Goal: Task Accomplishment & Management: Use online tool/utility

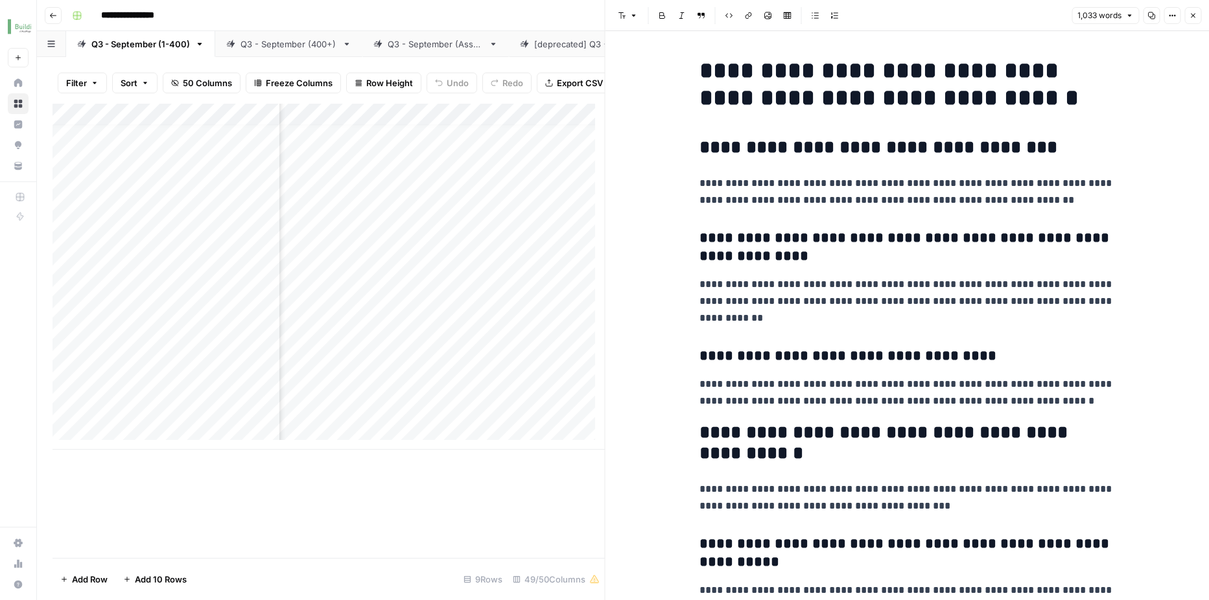
click at [1191, 14] on icon "button" at bounding box center [1193, 16] width 5 height 5
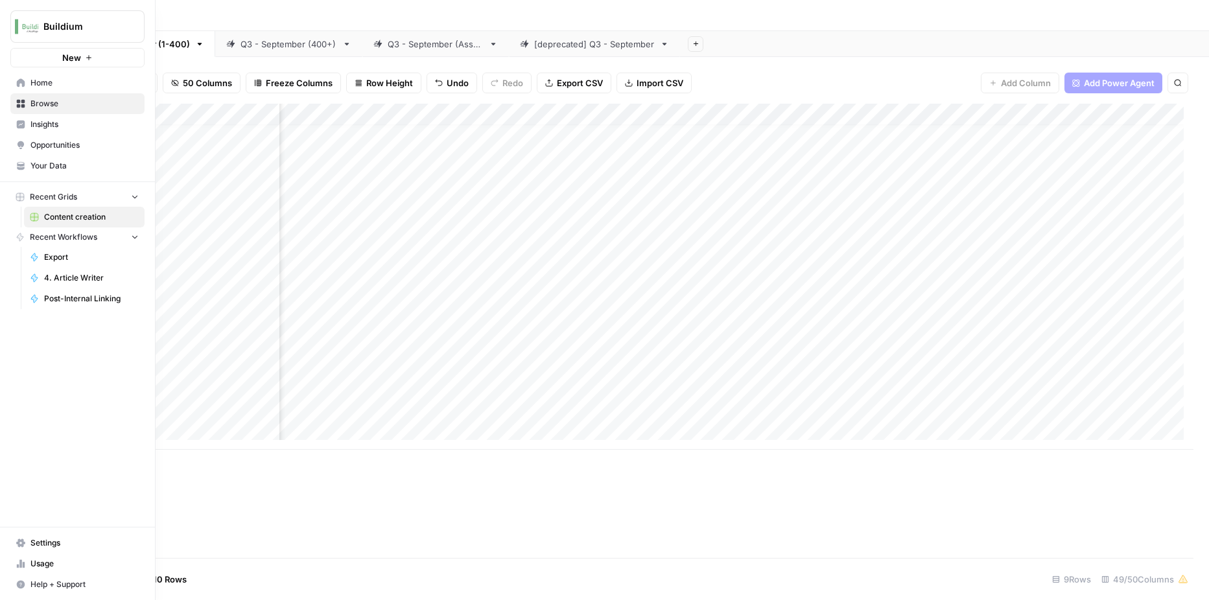
click at [22, 78] on icon at bounding box center [20, 82] width 9 height 9
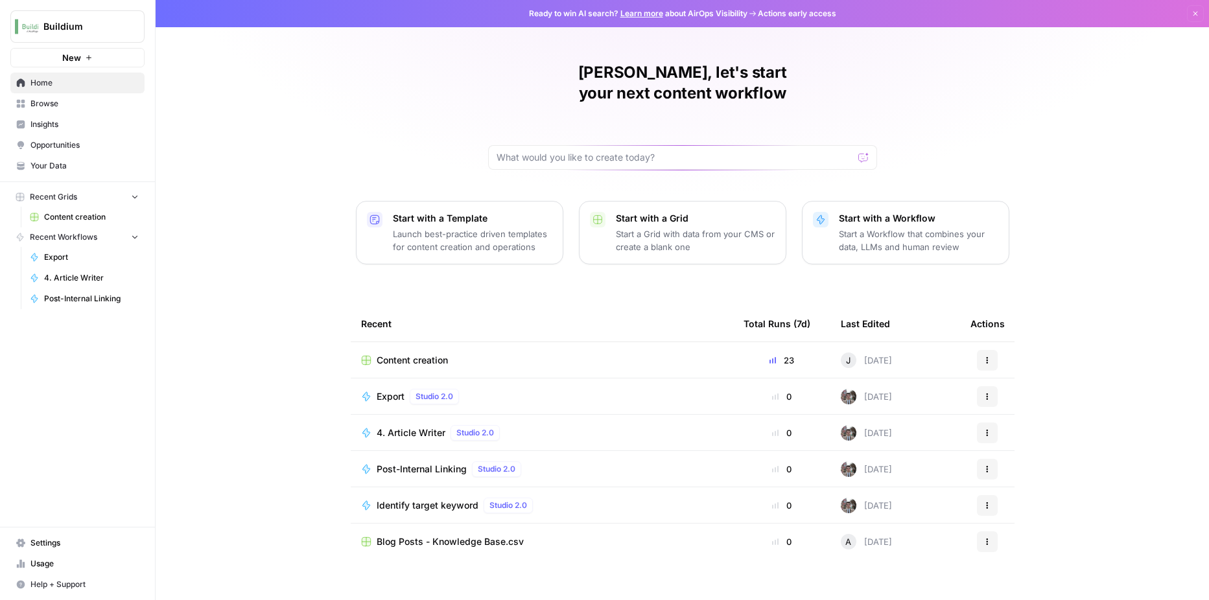
click at [30, 118] on link "Insights" at bounding box center [77, 124] width 134 height 21
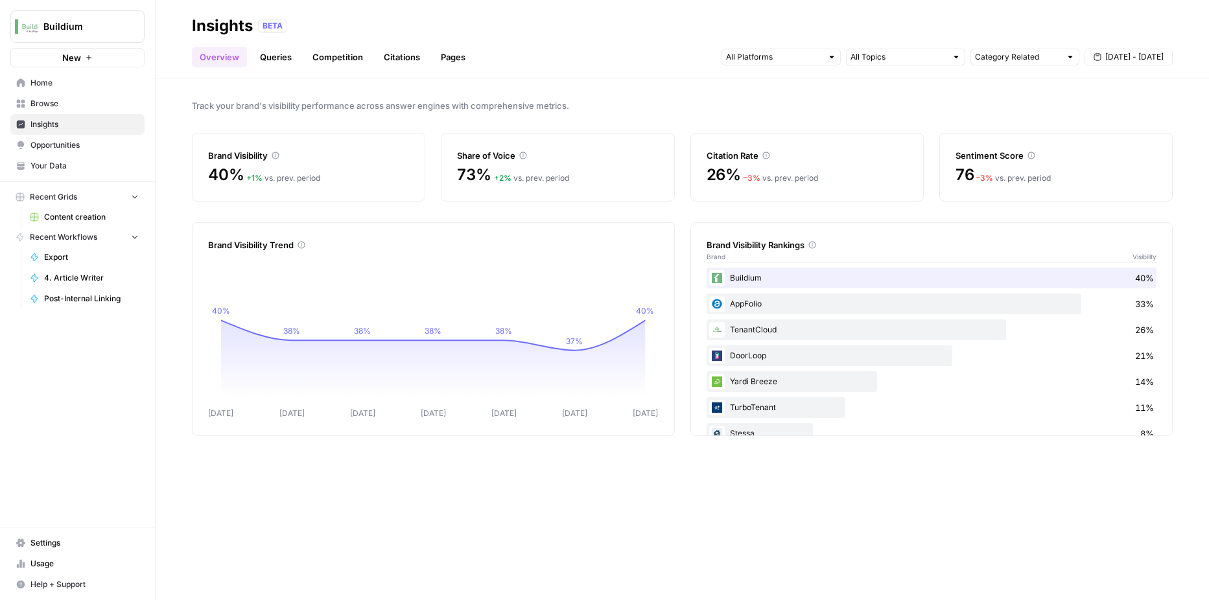
click at [276, 60] on link "Queries" at bounding box center [275, 57] width 47 height 21
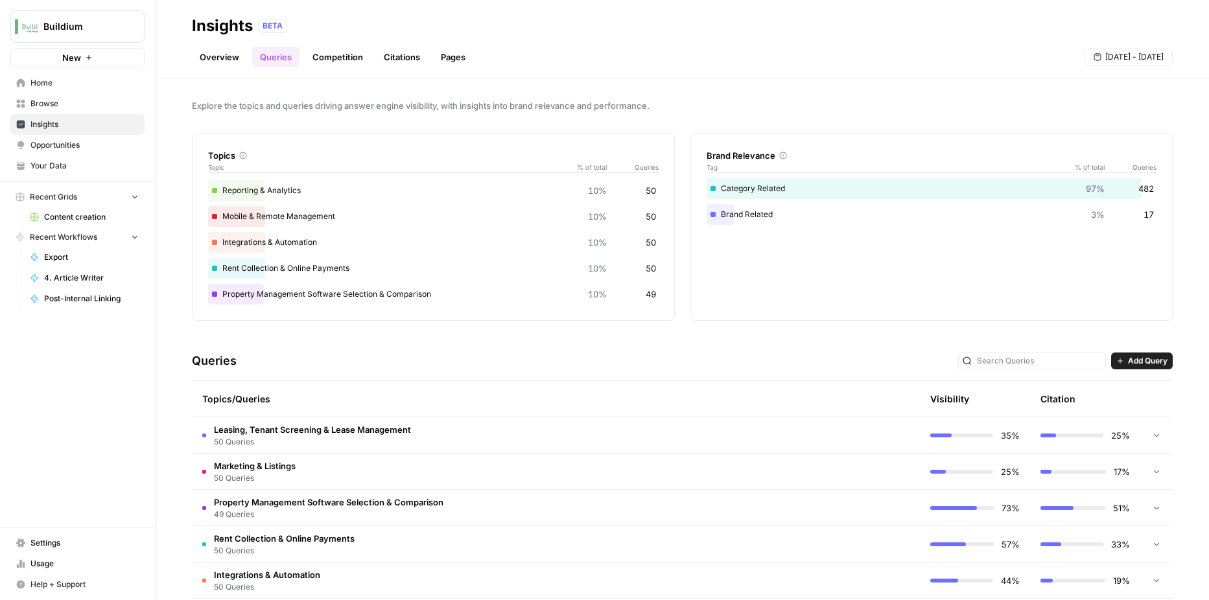
click at [339, 64] on link "Competition" at bounding box center [338, 57] width 66 height 21
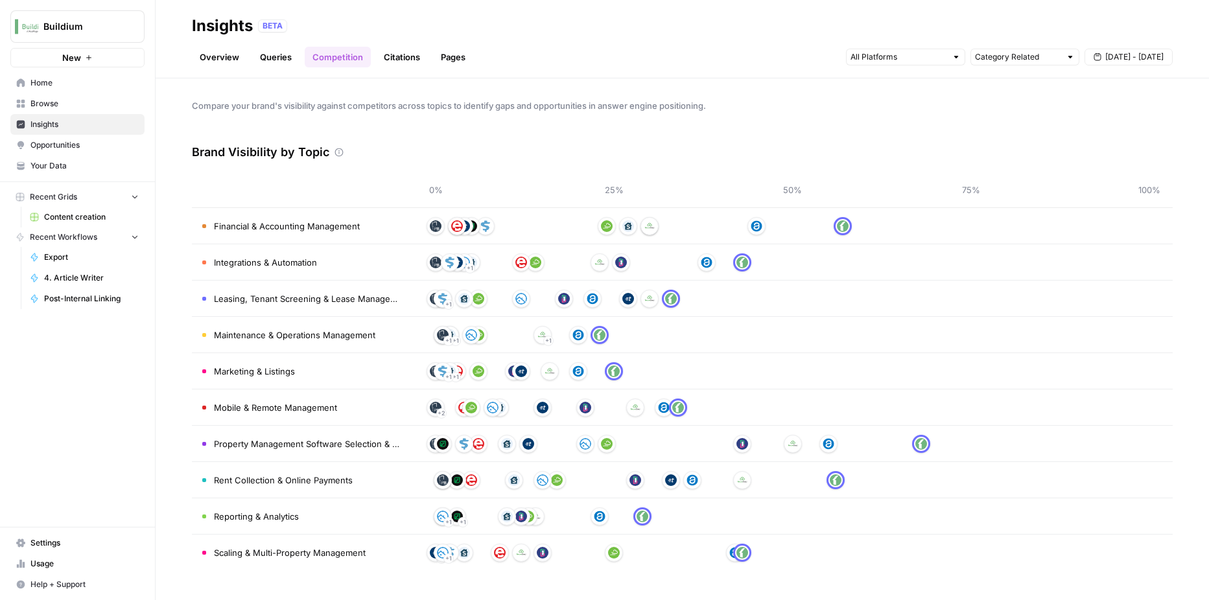
click at [259, 64] on link "Queries" at bounding box center [275, 57] width 47 height 21
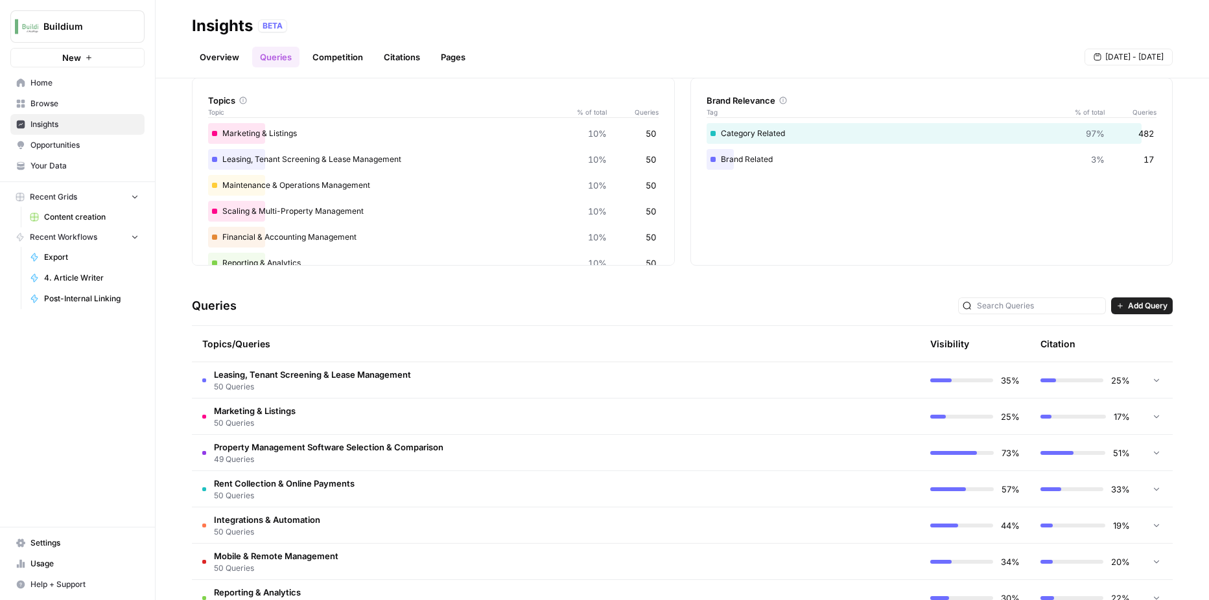
scroll to position [54, 0]
click at [318, 58] on link "Competition" at bounding box center [338, 57] width 66 height 21
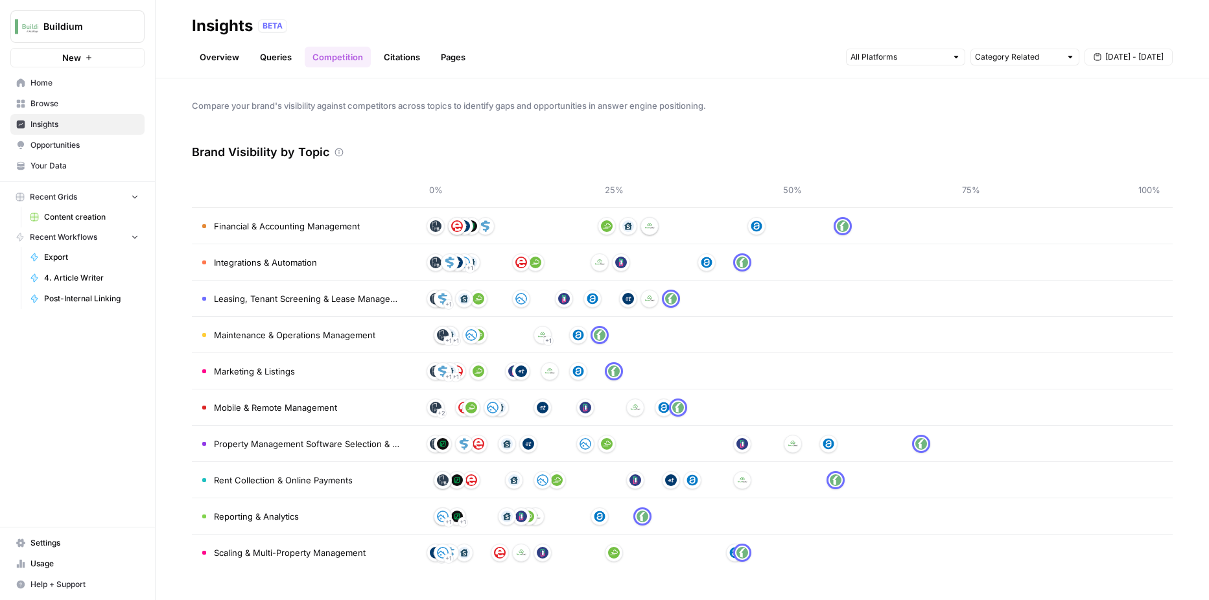
click at [395, 54] on link "Citations" at bounding box center [402, 57] width 52 height 21
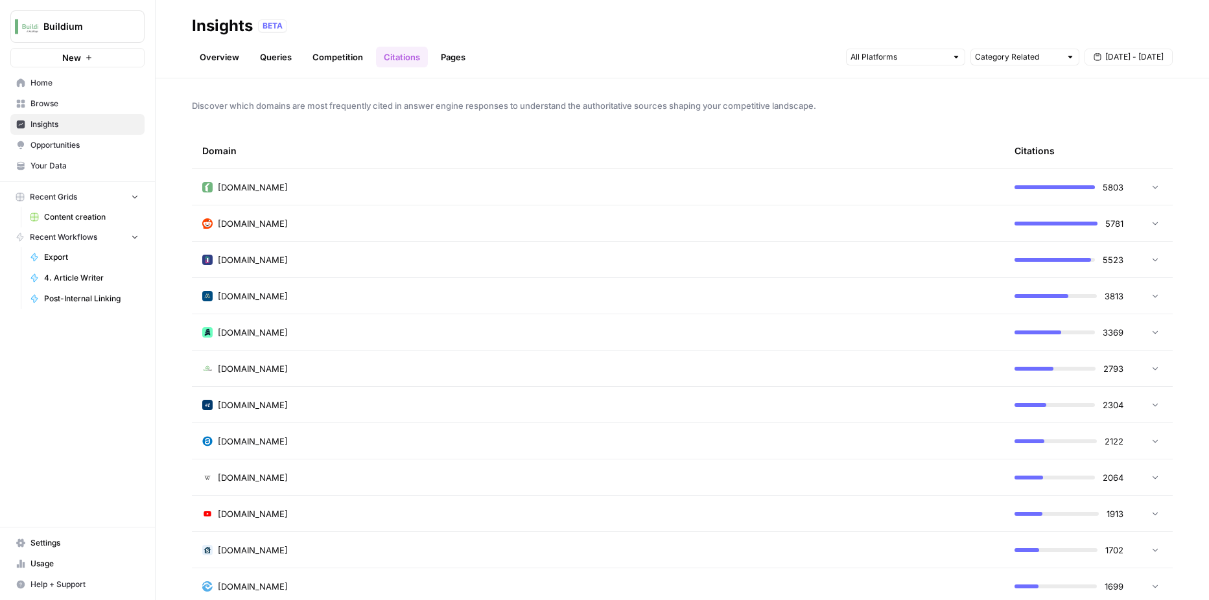
click at [453, 65] on link "Pages" at bounding box center [453, 57] width 40 height 21
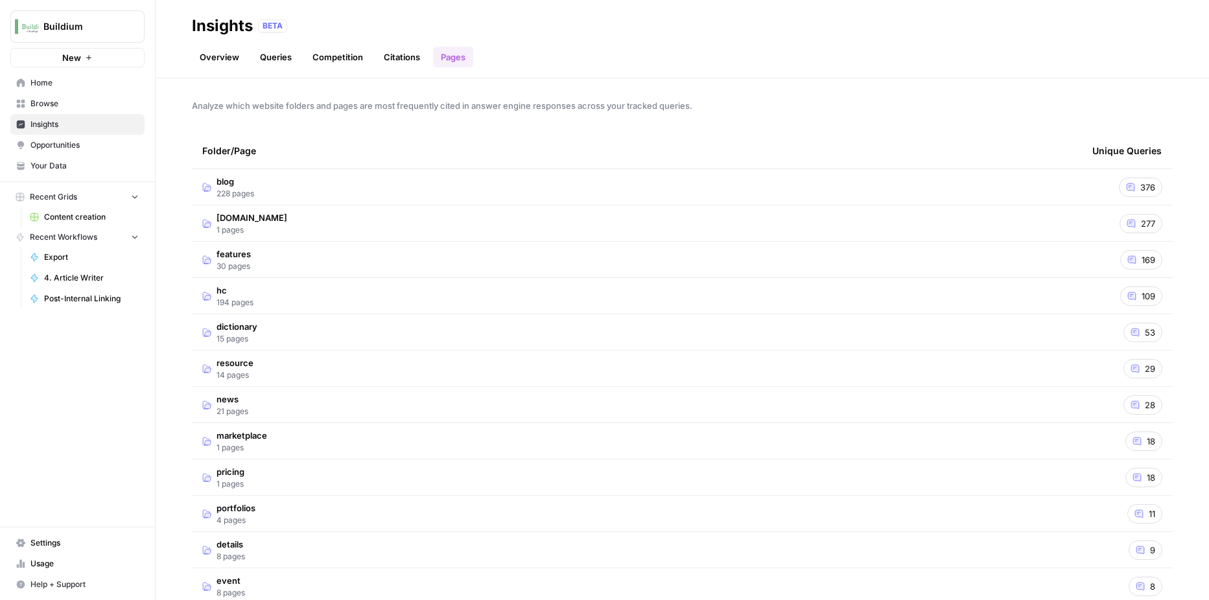
click at [389, 58] on link "Citations" at bounding box center [402, 57] width 52 height 21
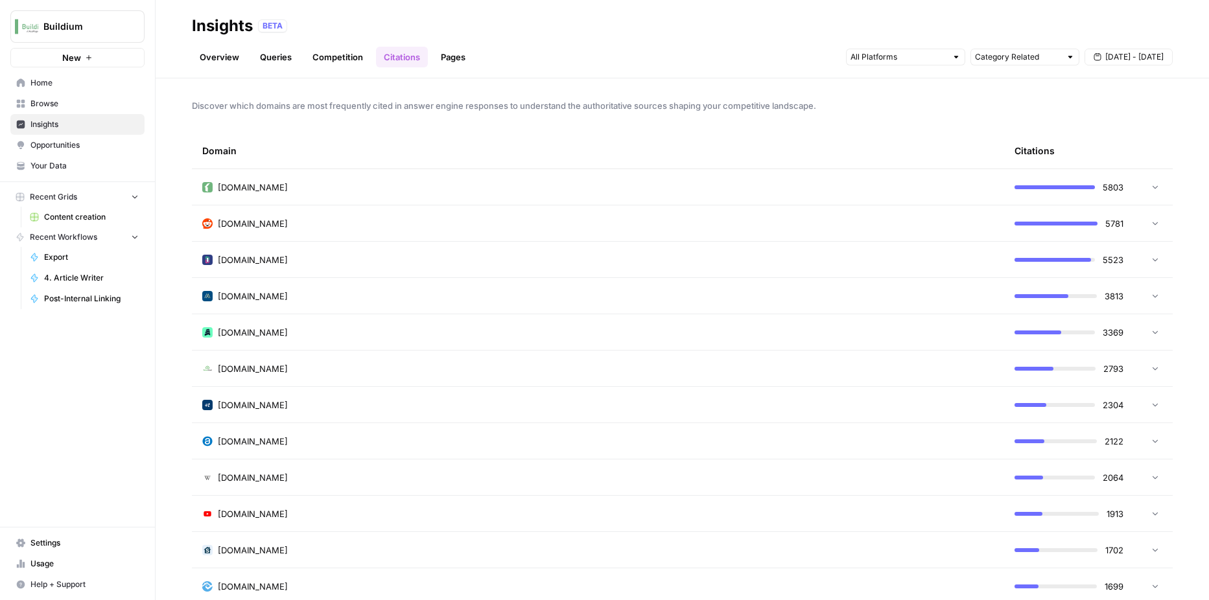
click at [1153, 187] on icon at bounding box center [1155, 186] width 5 height 3
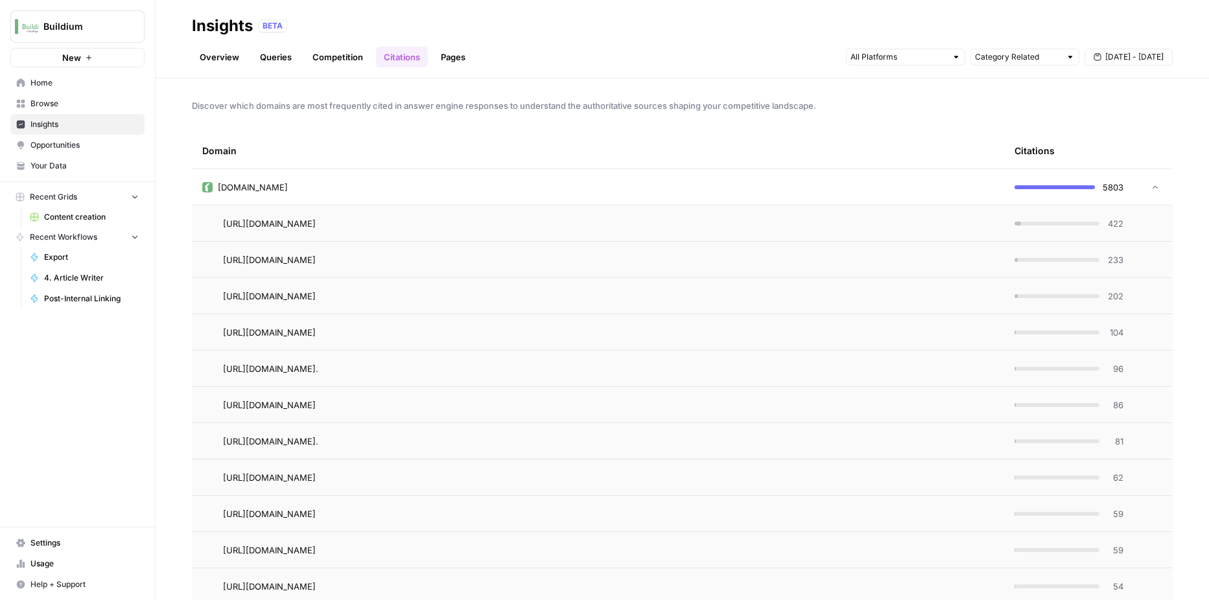
click at [456, 54] on link "Pages" at bounding box center [453, 57] width 40 height 21
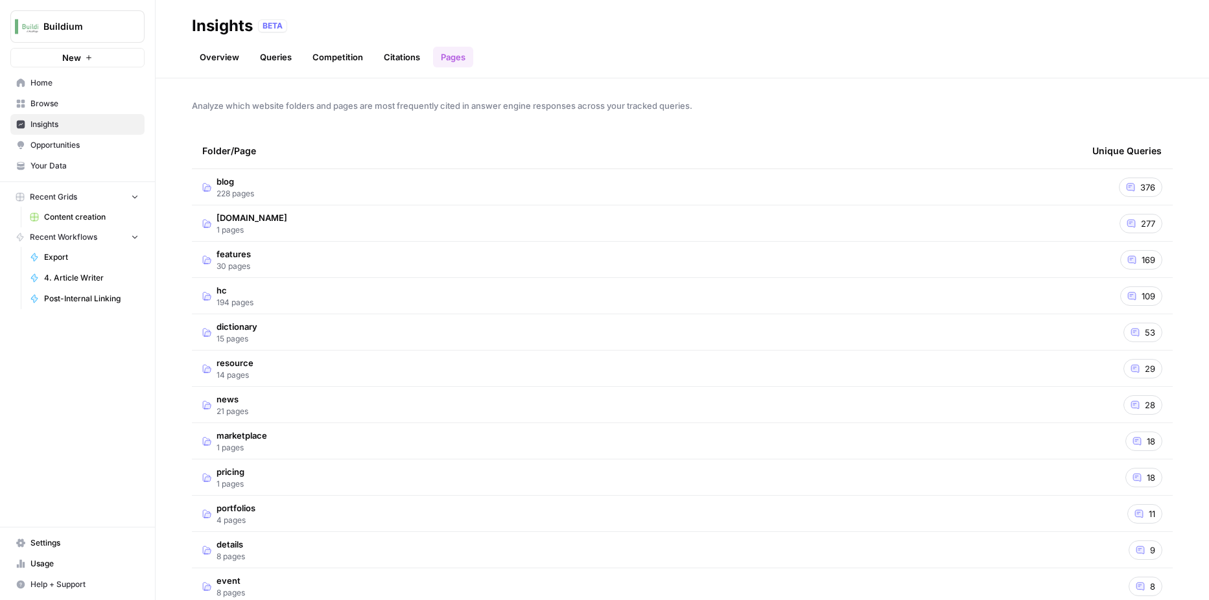
click at [405, 58] on link "Citations" at bounding box center [402, 57] width 52 height 21
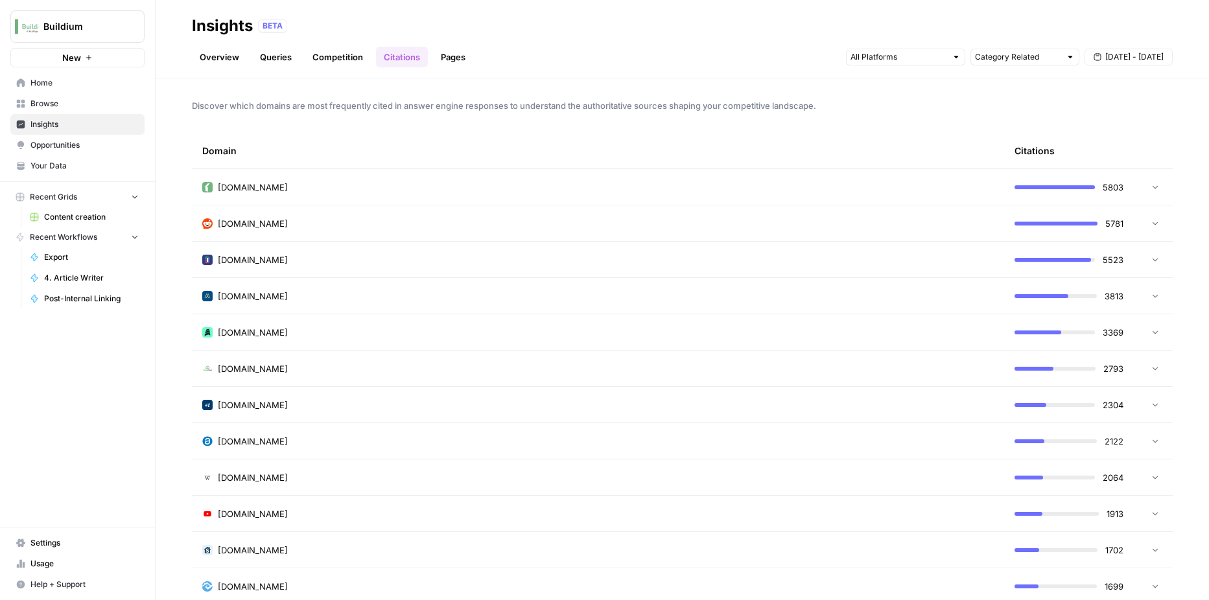
click at [1151, 225] on icon at bounding box center [1155, 223] width 9 height 9
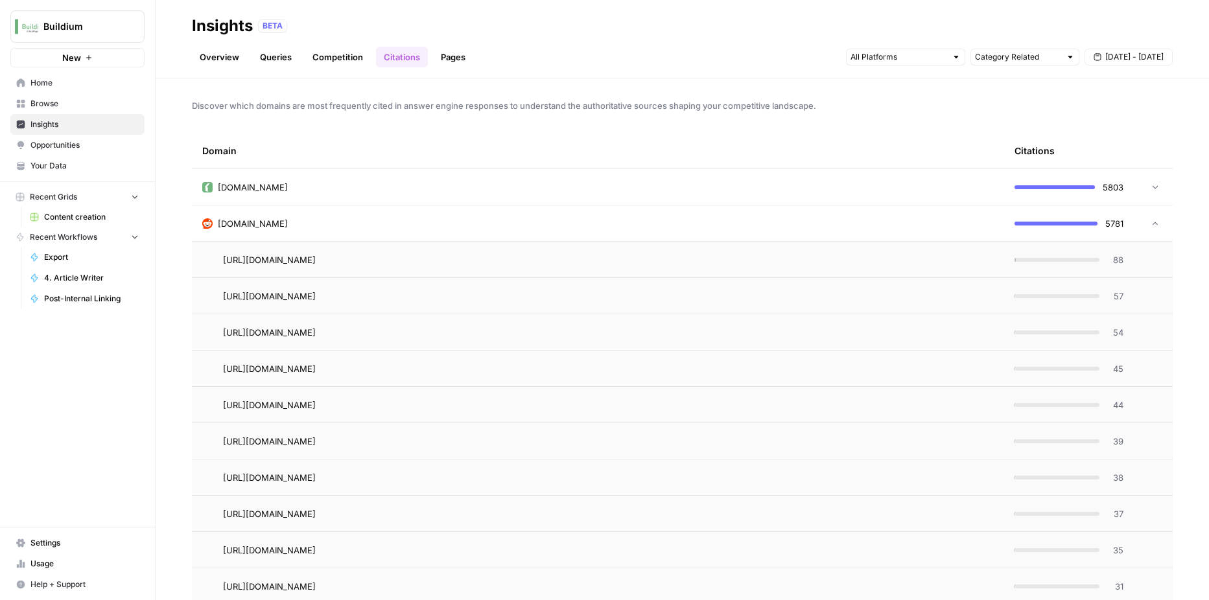
click at [1151, 224] on icon at bounding box center [1155, 223] width 9 height 9
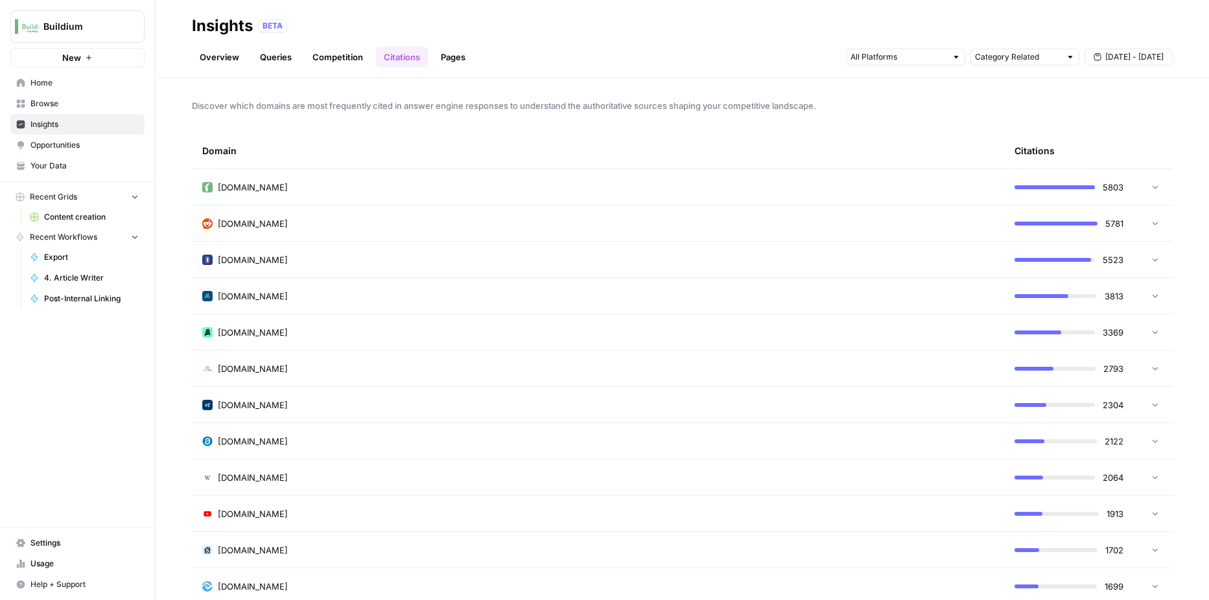
click at [1150, 222] on td at bounding box center [1153, 224] width 39 height 36
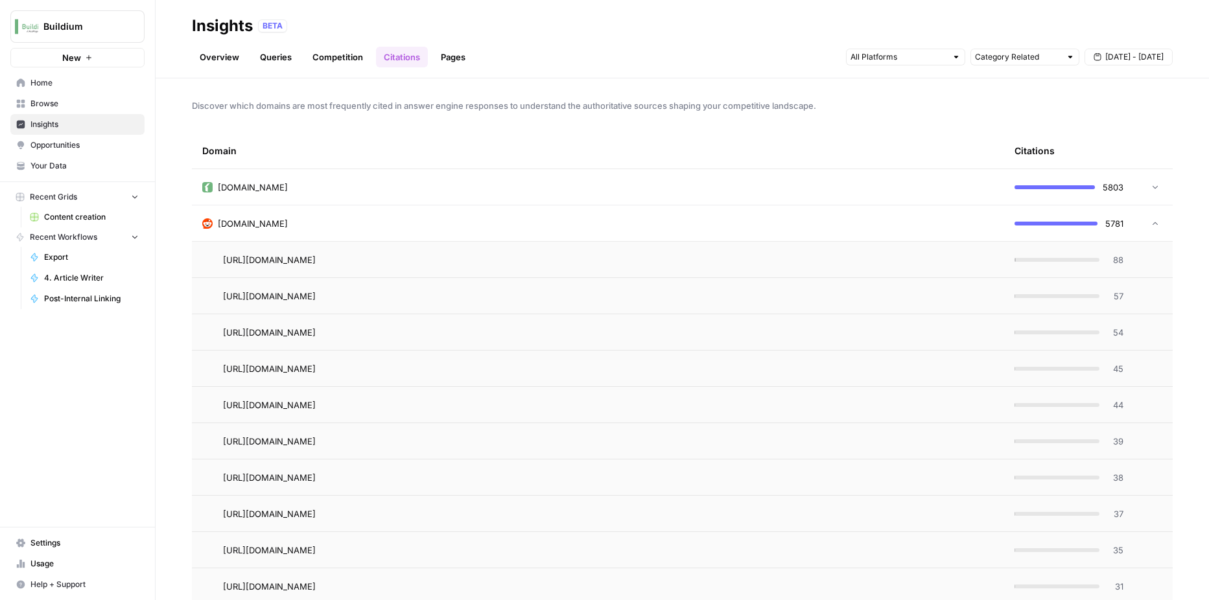
click at [1152, 228] on td at bounding box center [1153, 224] width 39 height 36
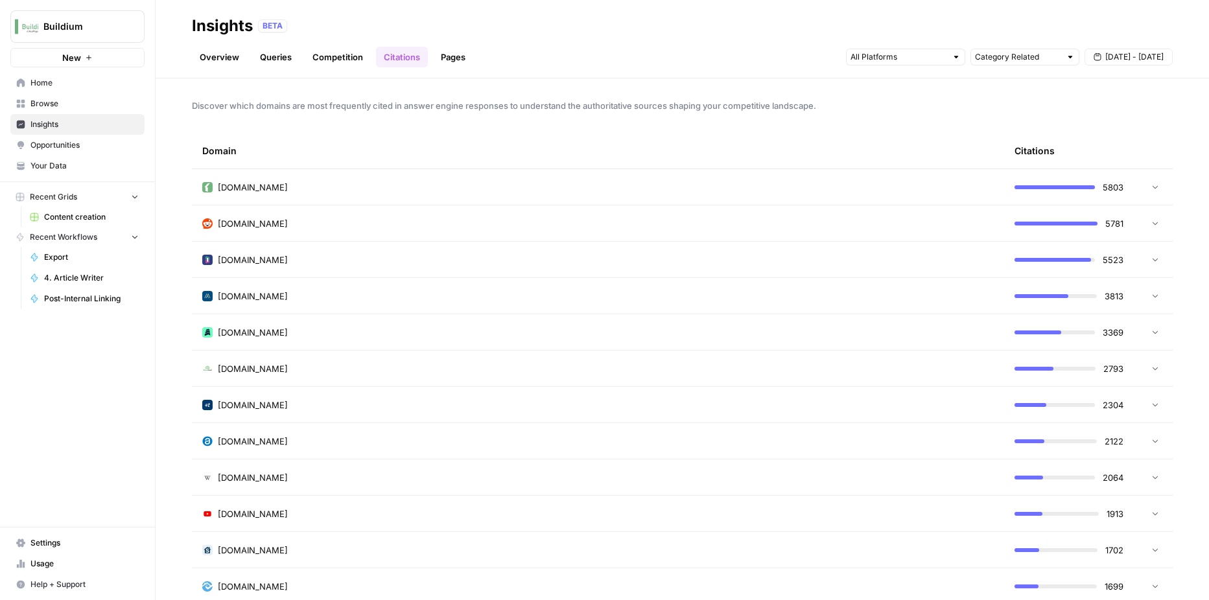
click at [1151, 189] on icon at bounding box center [1155, 186] width 9 height 9
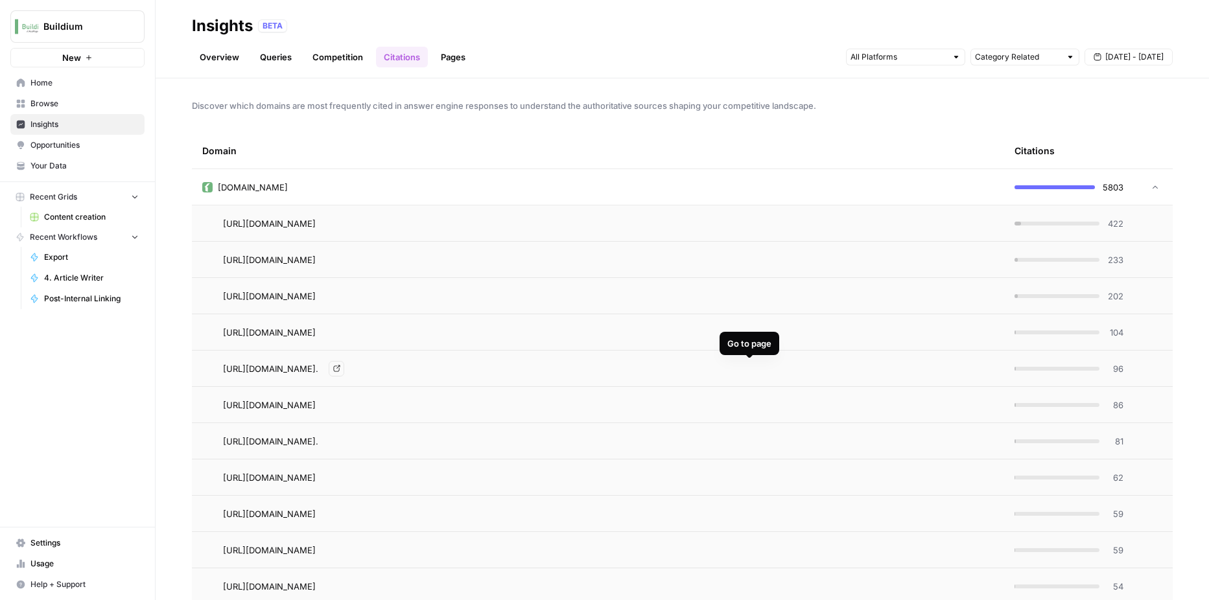
click at [344, 373] on link "Go to page" at bounding box center [337, 369] width 16 height 16
click at [1151, 183] on icon at bounding box center [1155, 187] width 9 height 9
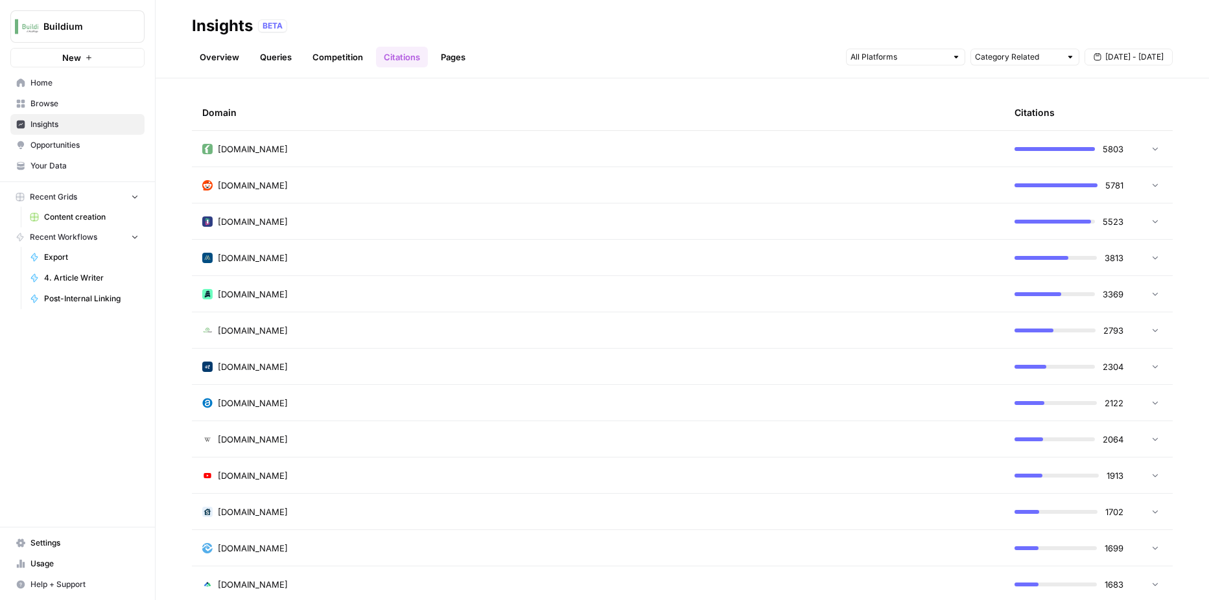
scroll to position [39, 0]
click at [1146, 229] on td at bounding box center [1153, 221] width 39 height 36
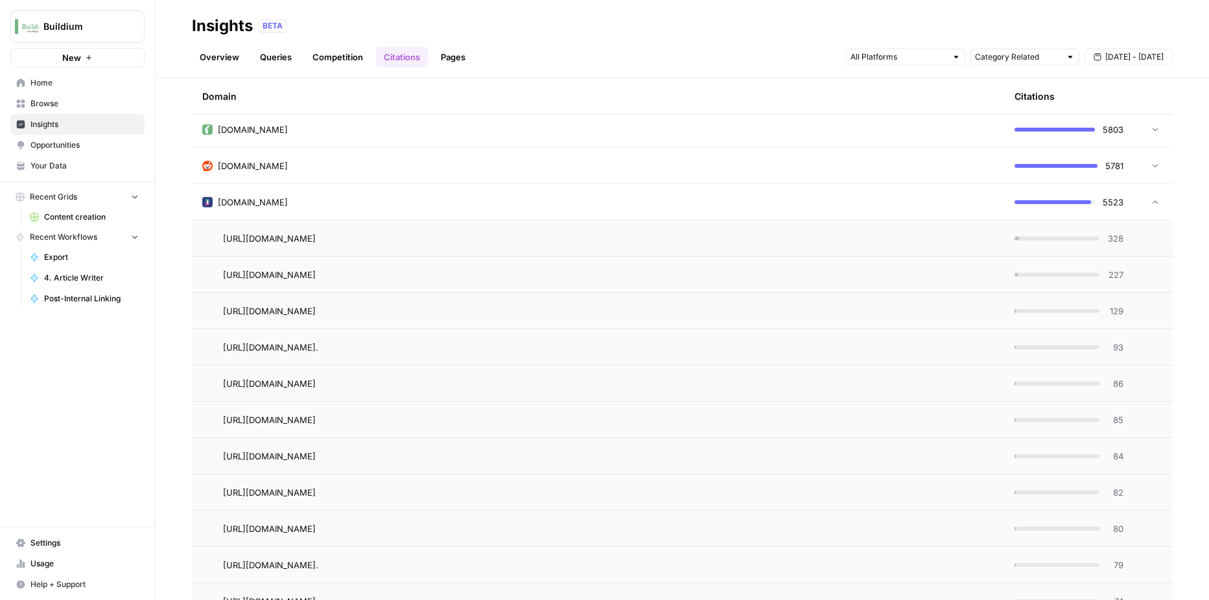
scroll to position [16, 0]
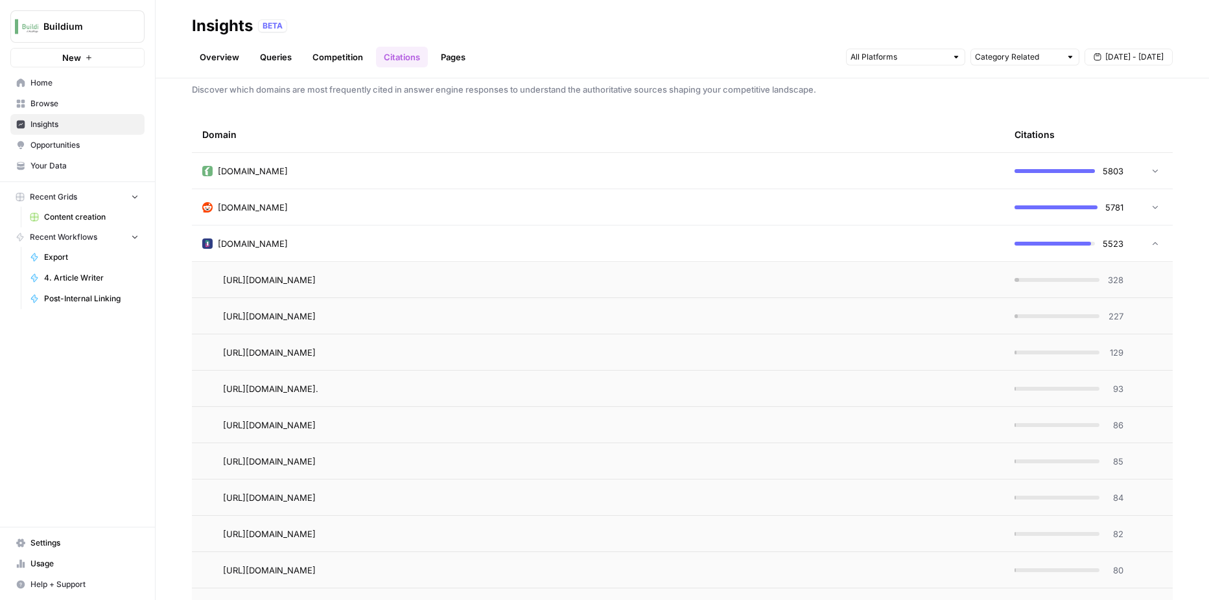
click at [1151, 167] on icon at bounding box center [1155, 170] width 9 height 9
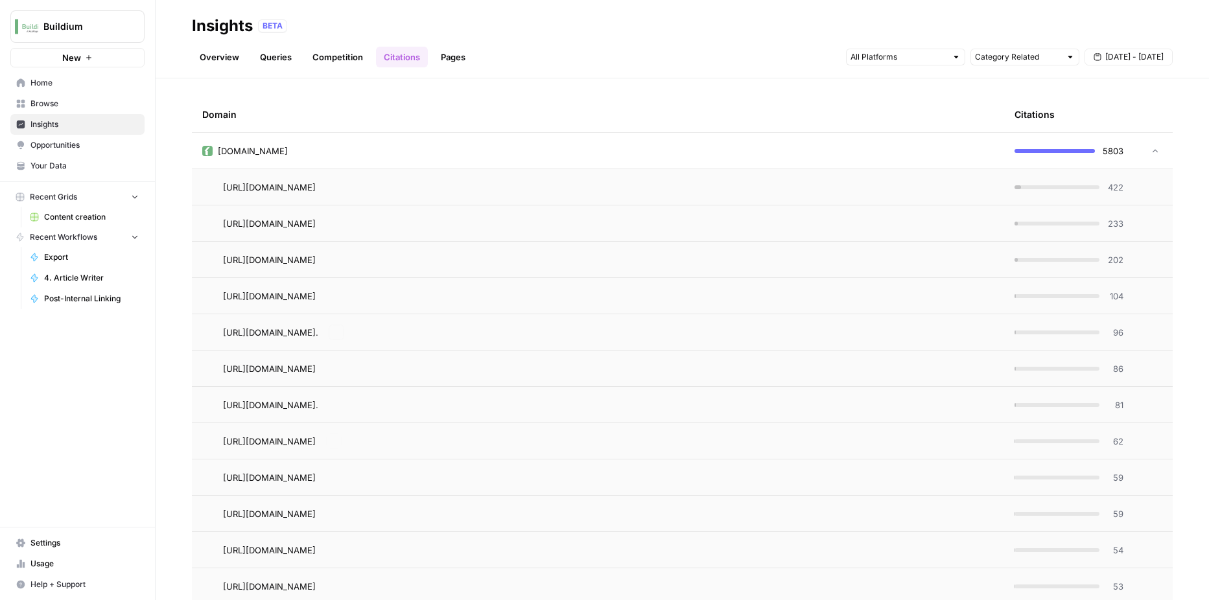
scroll to position [0, 0]
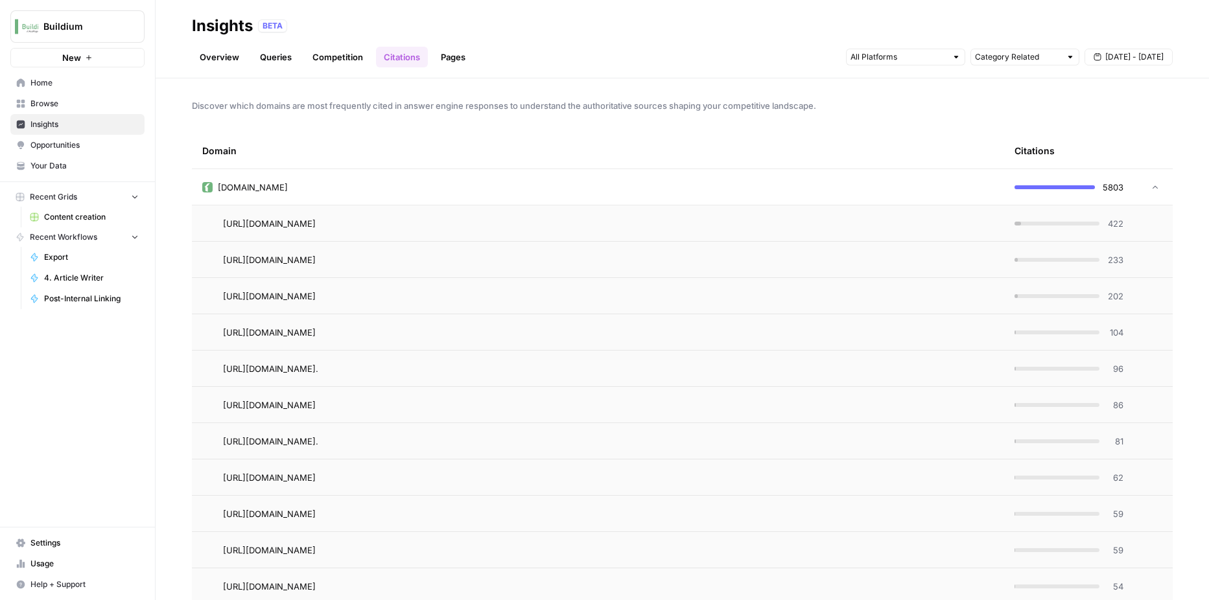
click at [1151, 184] on icon at bounding box center [1155, 187] width 9 height 9
click at [447, 58] on link "Pages" at bounding box center [453, 57] width 40 height 21
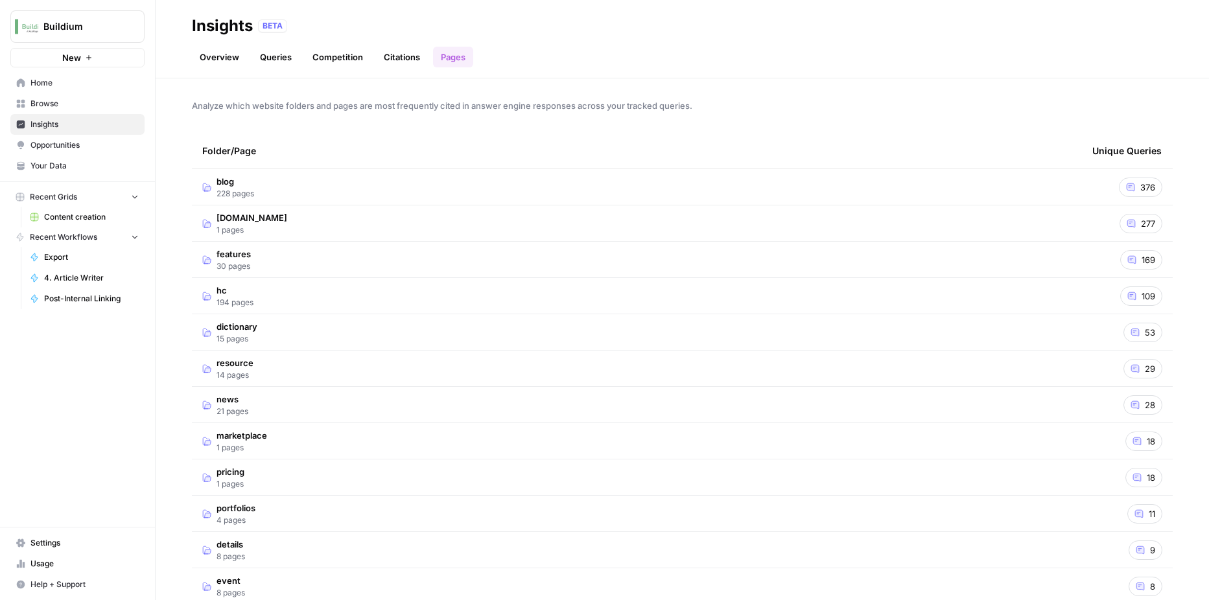
click at [231, 185] on span "blog" at bounding box center [236, 181] width 38 height 13
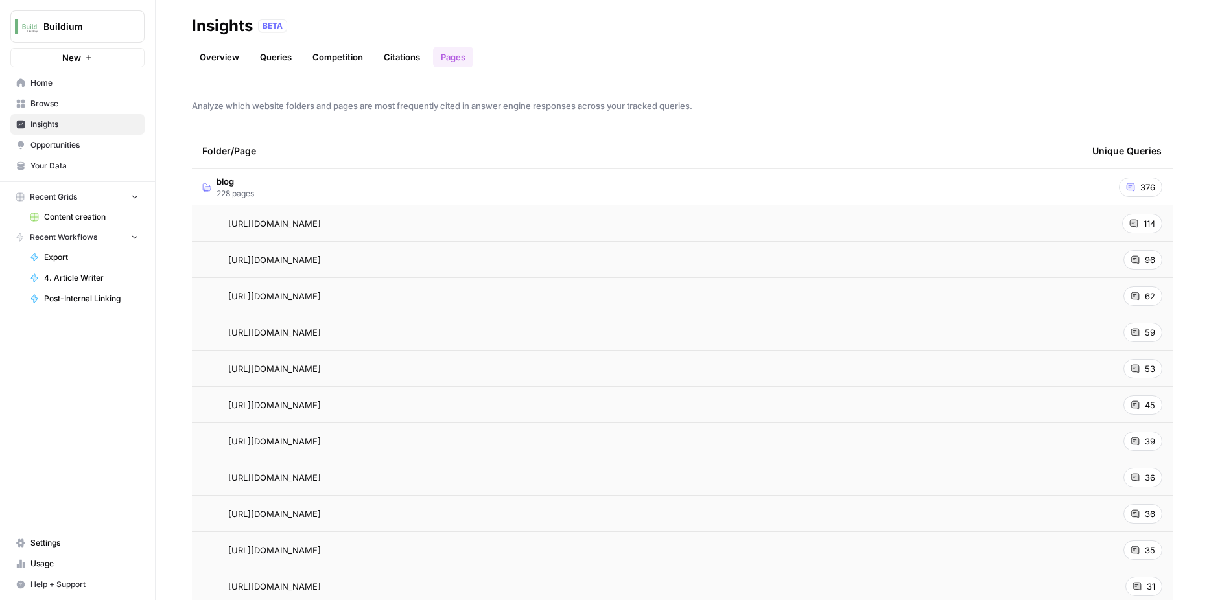
click at [1140, 189] on span "376" at bounding box center [1147, 187] width 15 height 13
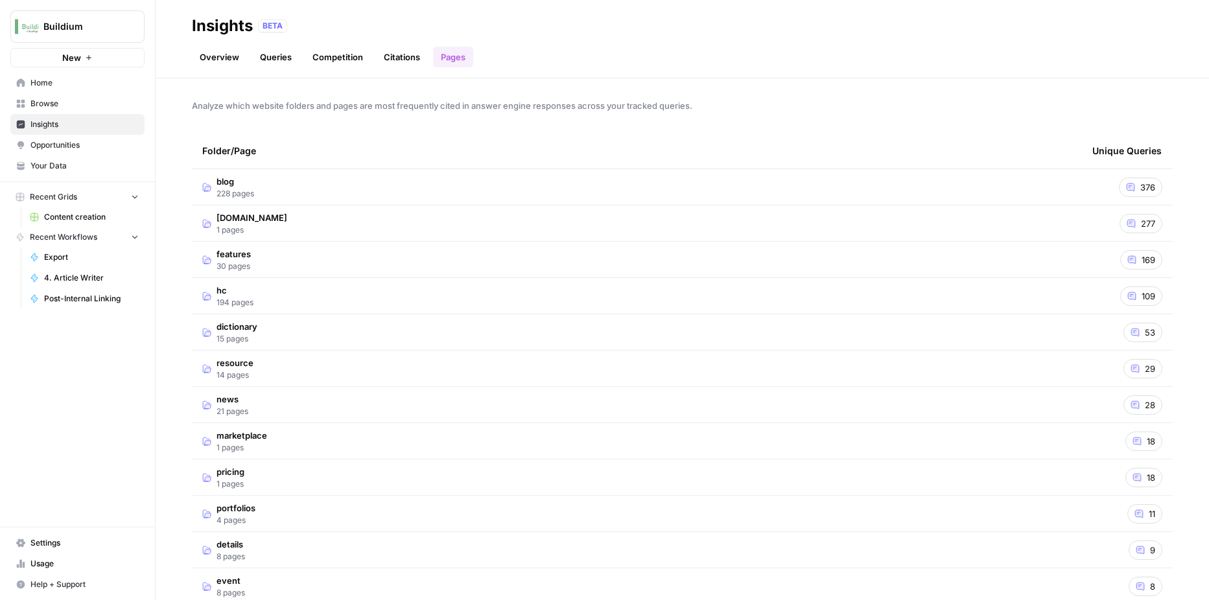
click at [1140, 189] on span "376" at bounding box center [1147, 187] width 15 height 13
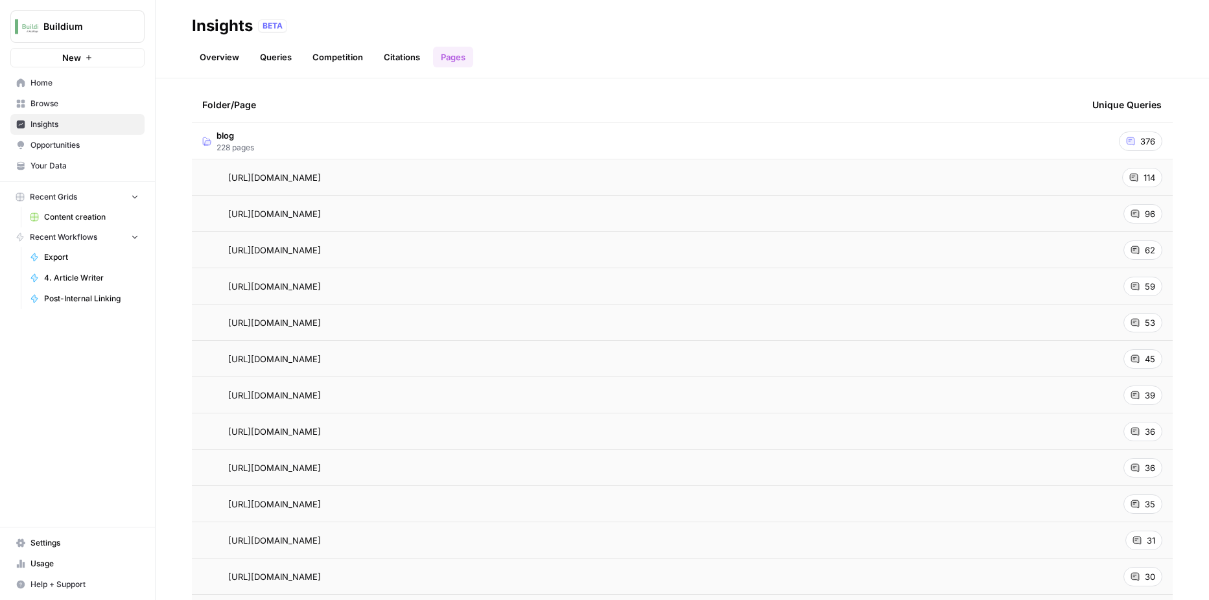
scroll to position [49, 0]
click at [969, 148] on td "blog 228 pages" at bounding box center [637, 139] width 890 height 36
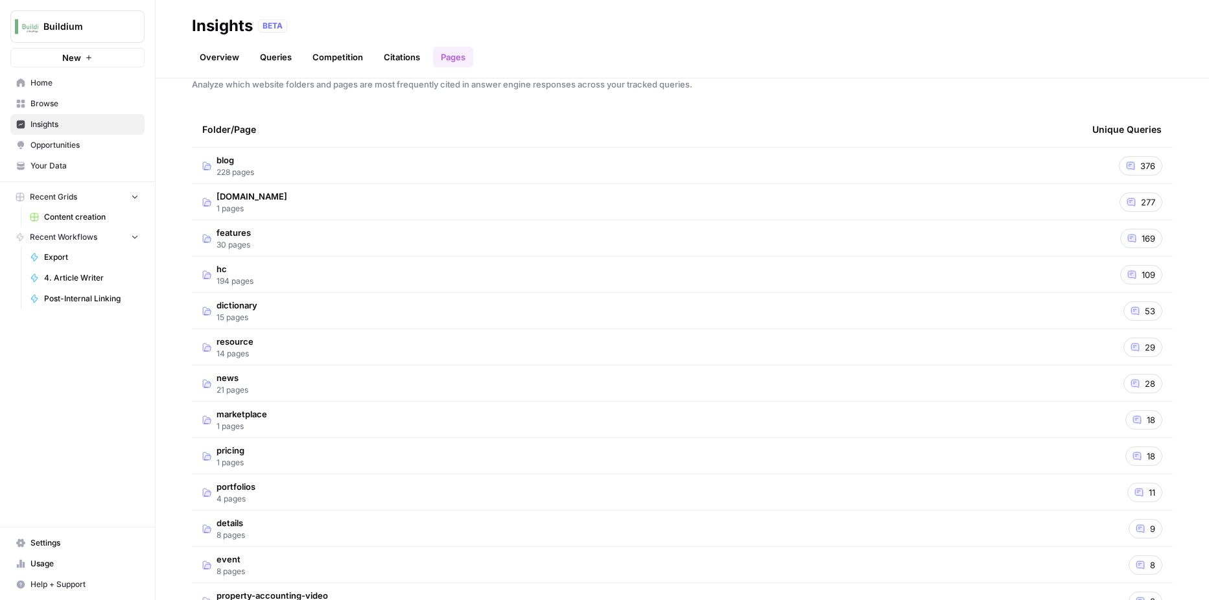
scroll to position [0, 0]
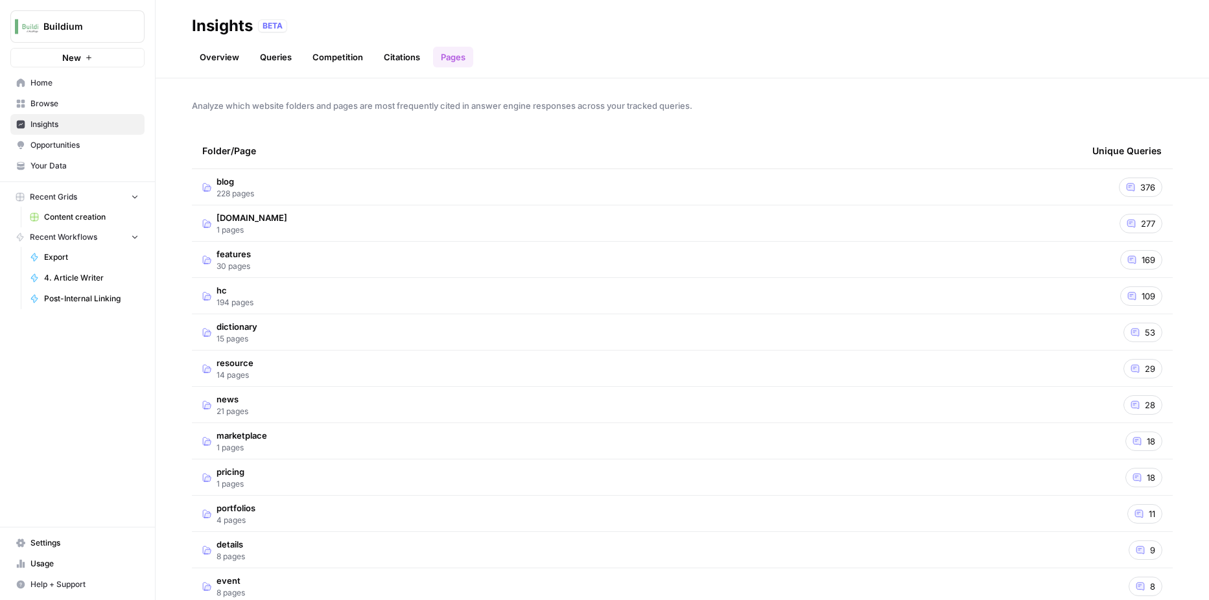
click at [85, 152] on link "Opportunities" at bounding box center [77, 145] width 134 height 21
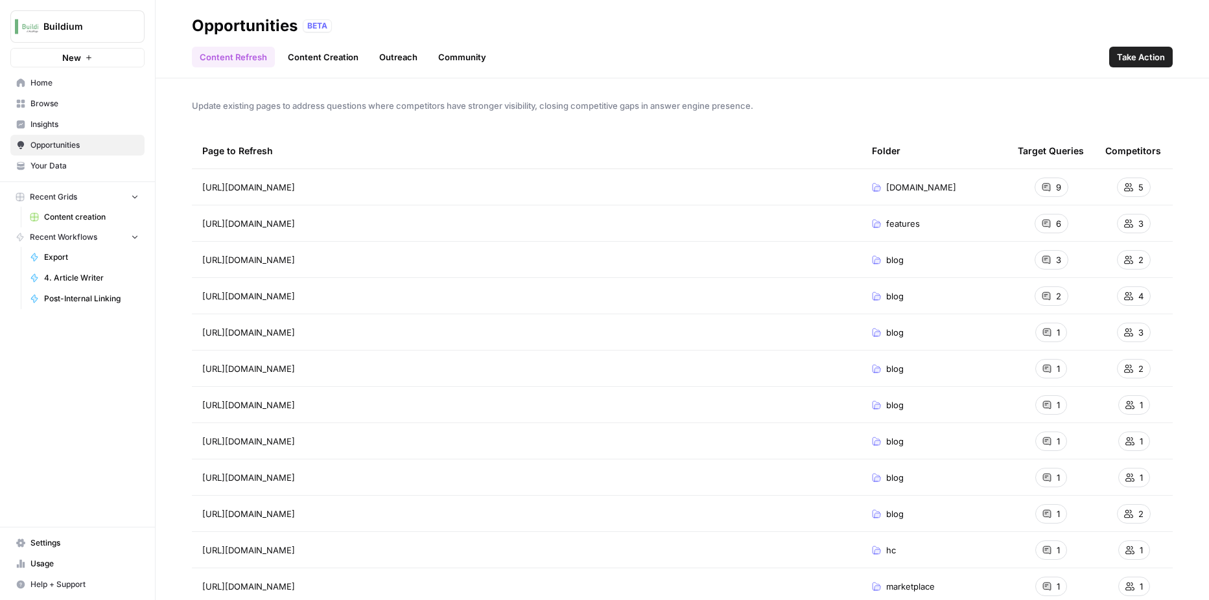
click at [348, 61] on link "Content Creation" at bounding box center [323, 57] width 86 height 21
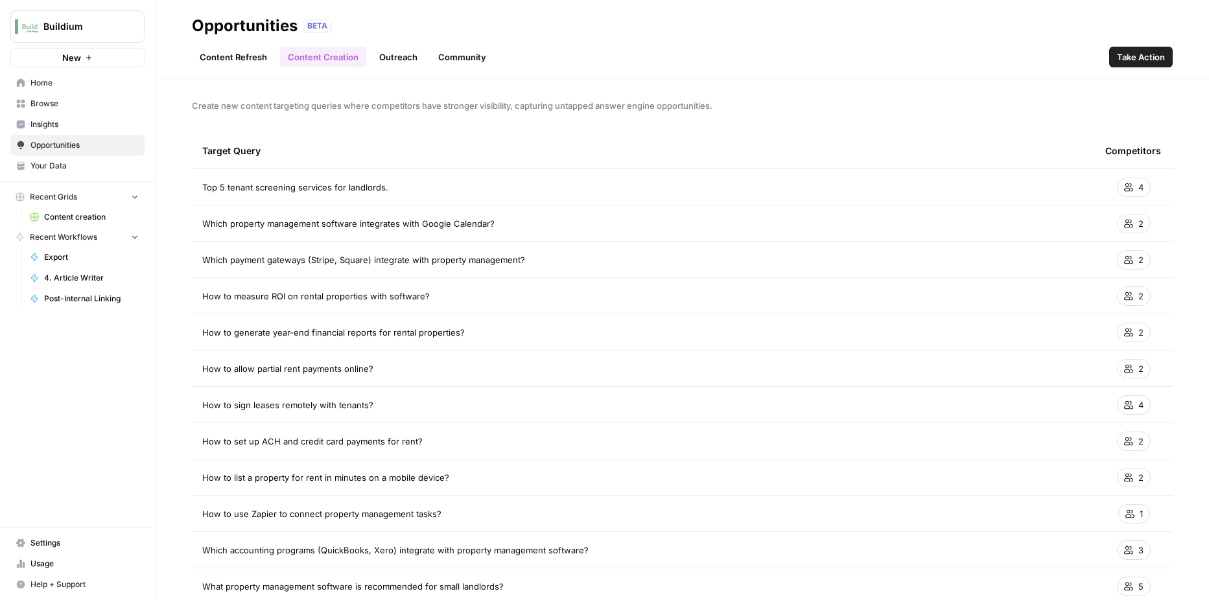
click at [541, 304] on td "How to measure ROI on rental properties with software?" at bounding box center [643, 296] width 903 height 36
click at [416, 300] on span "How to measure ROI on rental properties with software?" at bounding box center [316, 296] width 228 height 13
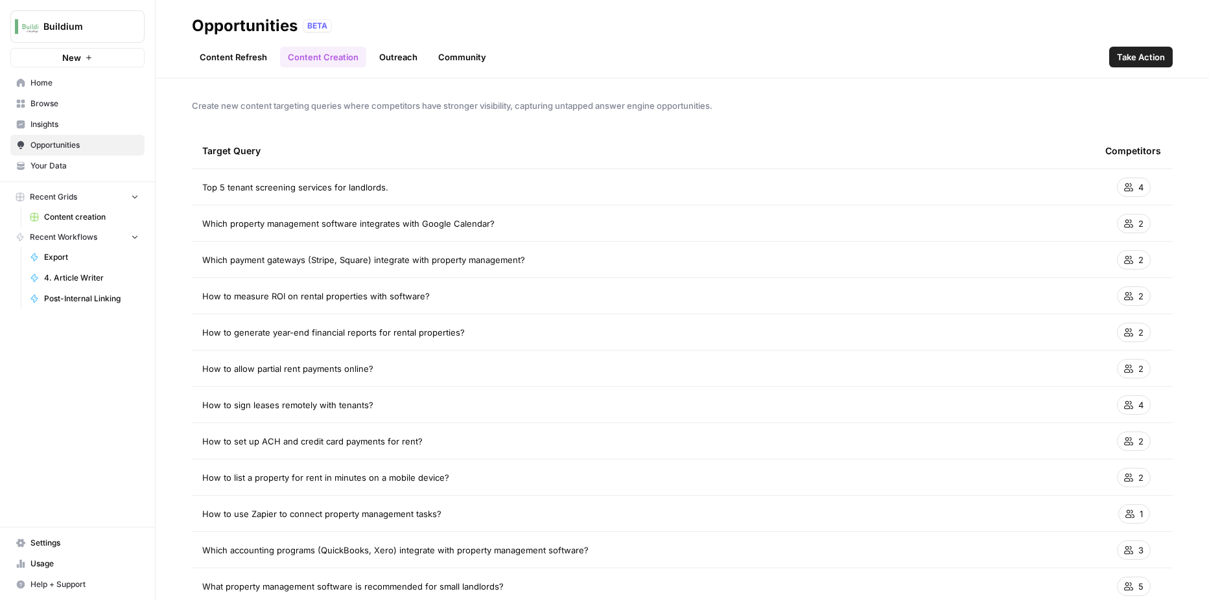
click at [490, 300] on div "How to measure ROI on rental properties with software?" at bounding box center [643, 296] width 882 height 13
click at [475, 298] on div "How to measure ROI on rental properties with software?" at bounding box center [643, 296] width 882 height 13
click at [1126, 299] on div "2" at bounding box center [1134, 296] width 34 height 19
click at [1124, 60] on span "Take Action" at bounding box center [1141, 57] width 48 height 13
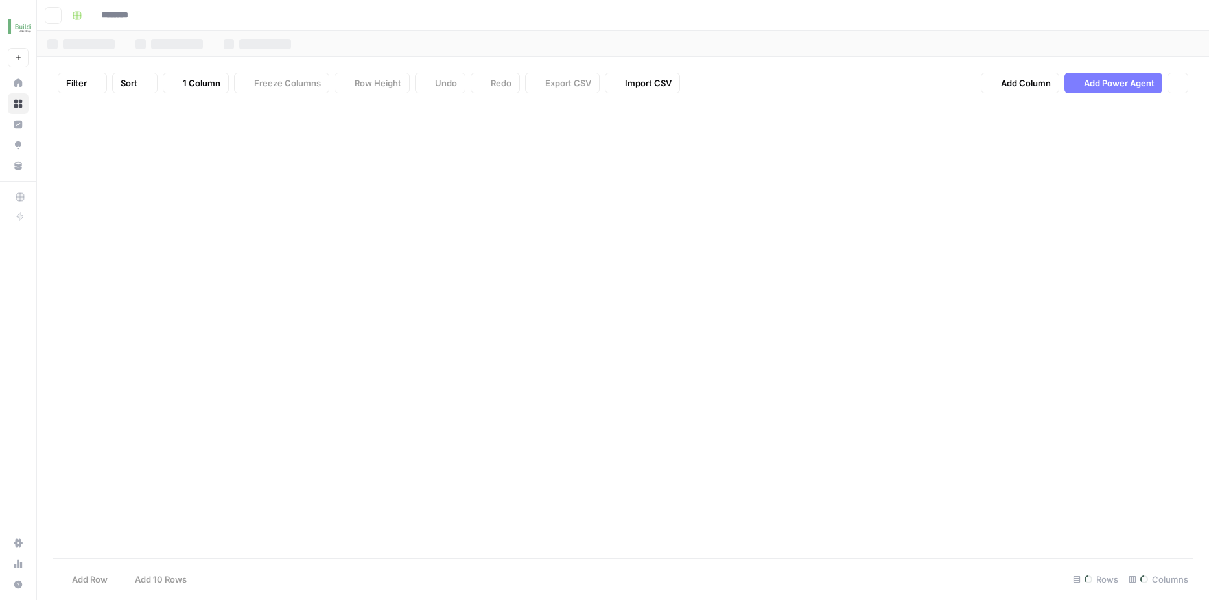
type input "**********"
click at [501, 266] on div "Add Column" at bounding box center [623, 331] width 1141 height 455
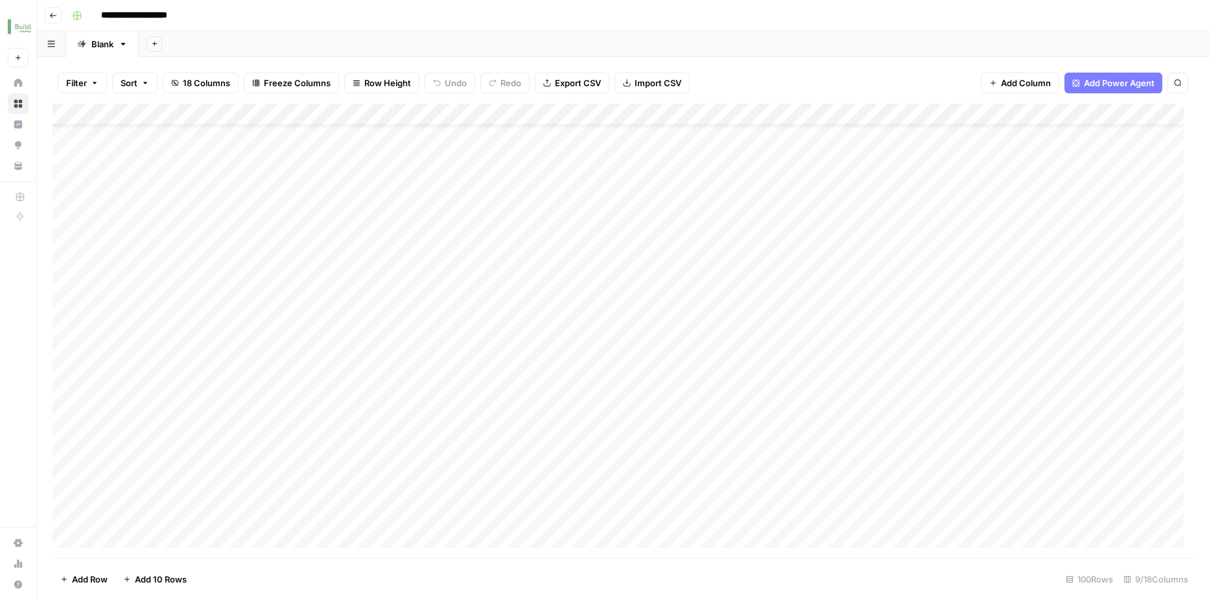
scroll to position [43, 0]
click at [510, 288] on div "Add Column" at bounding box center [623, 331] width 1141 height 455
click at [442, 409] on div "Add Column" at bounding box center [623, 331] width 1141 height 455
click at [443, 456] on div "Add Column" at bounding box center [623, 331] width 1141 height 455
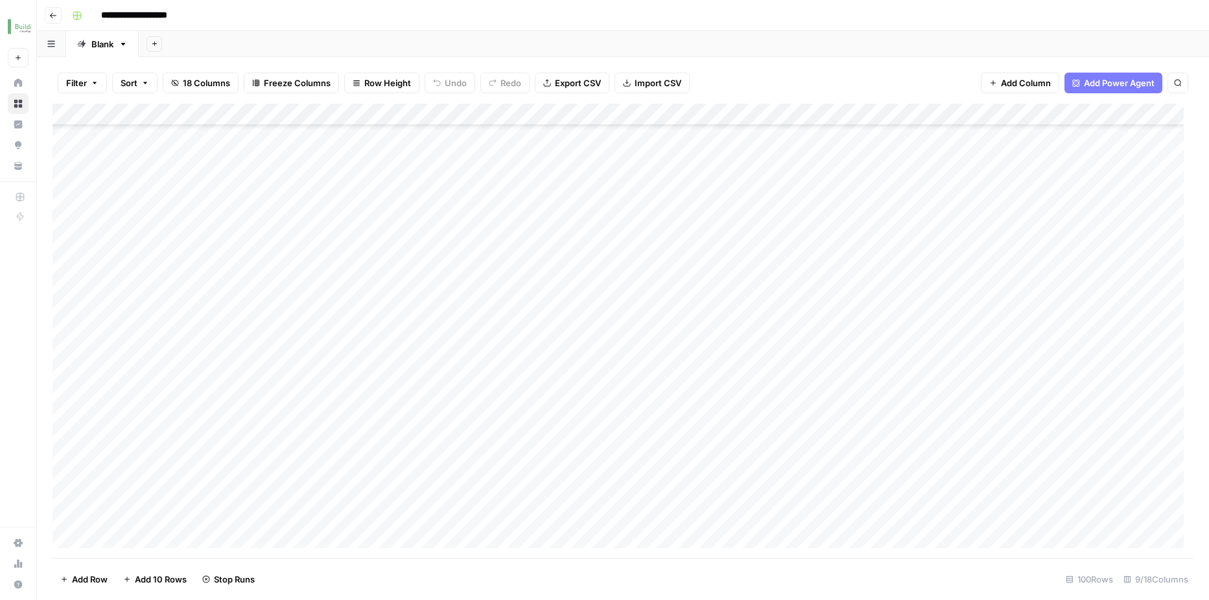
scroll to position [111, 0]
click at [445, 512] on div "Add Column" at bounding box center [623, 331] width 1141 height 455
click at [711, 245] on div "Add Column" at bounding box center [623, 331] width 1141 height 455
click at [741, 417] on div "Add Column" at bounding box center [623, 331] width 1141 height 455
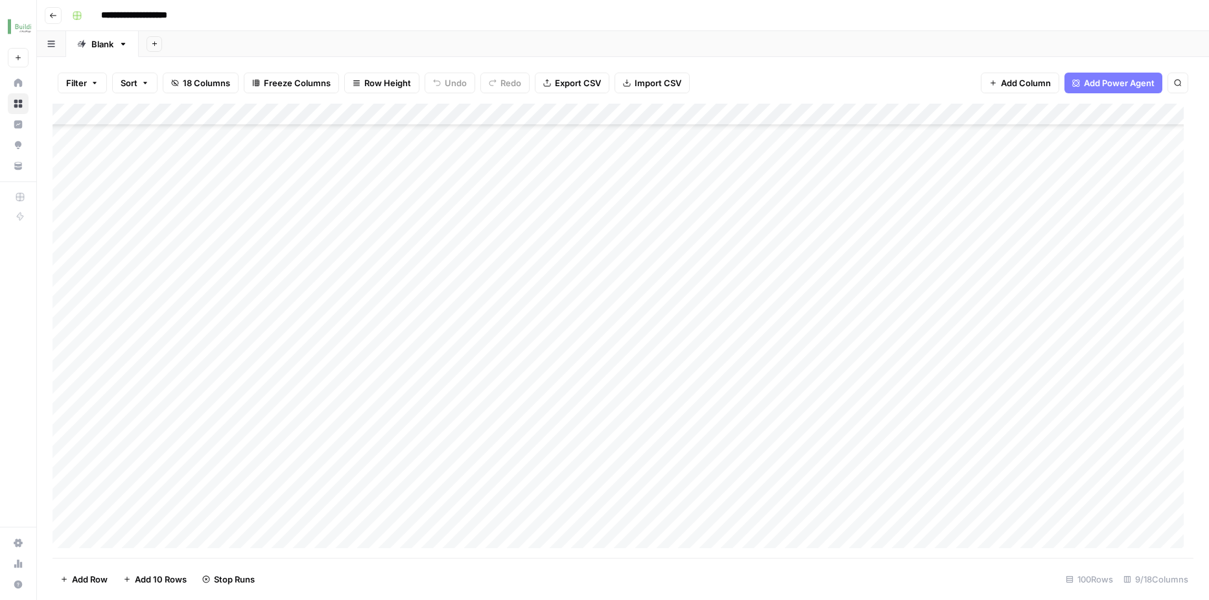
click at [746, 466] on div "Add Column" at bounding box center [623, 331] width 1141 height 455
click at [738, 532] on div "Add Column" at bounding box center [623, 331] width 1141 height 455
click at [738, 155] on div "Add Column" at bounding box center [623, 331] width 1141 height 455
click at [845, 155] on div "Add Column" at bounding box center [623, 331] width 1141 height 455
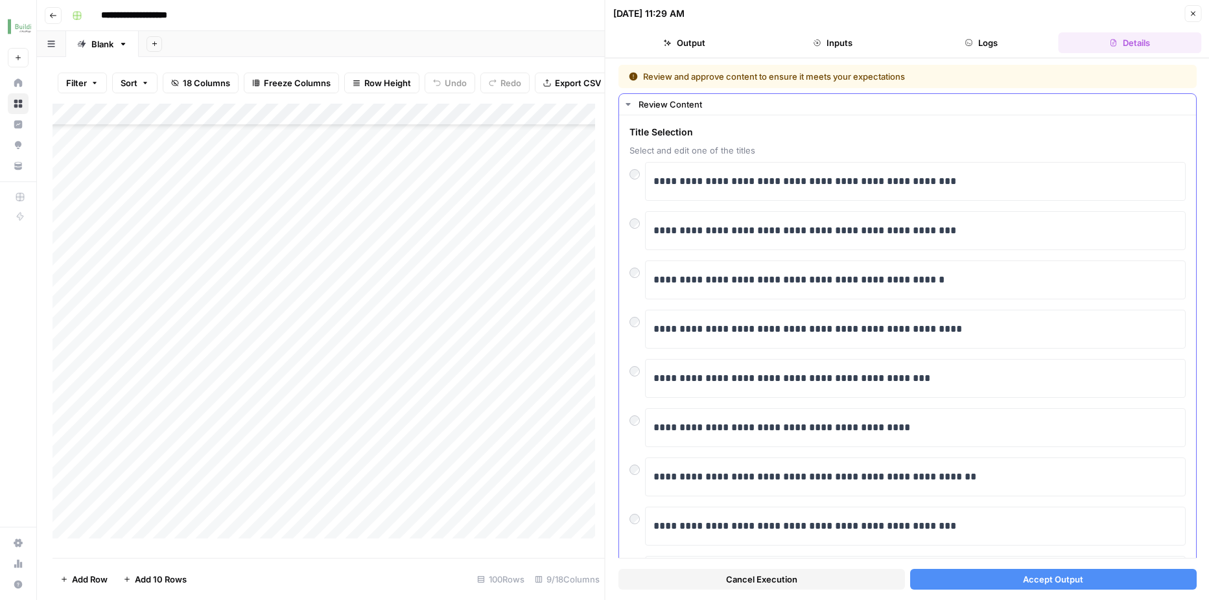
click at [845, 155] on span "Select and edit one of the titles" at bounding box center [908, 150] width 556 height 13
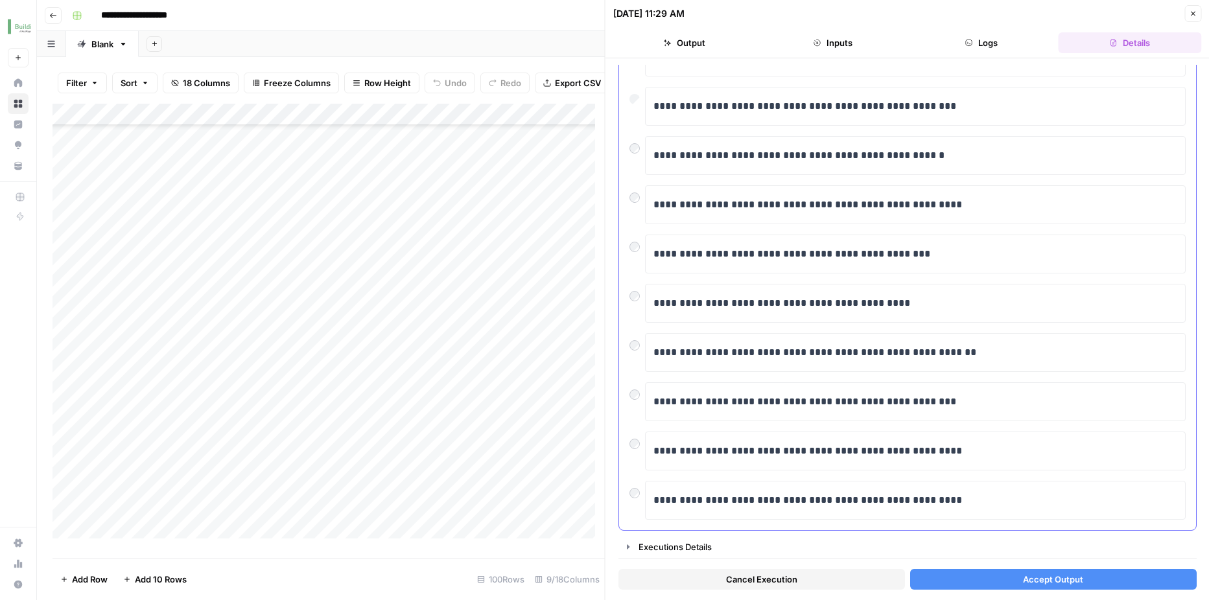
scroll to position [124, 0]
click at [630, 549] on icon "button" at bounding box center [628, 547] width 10 height 10
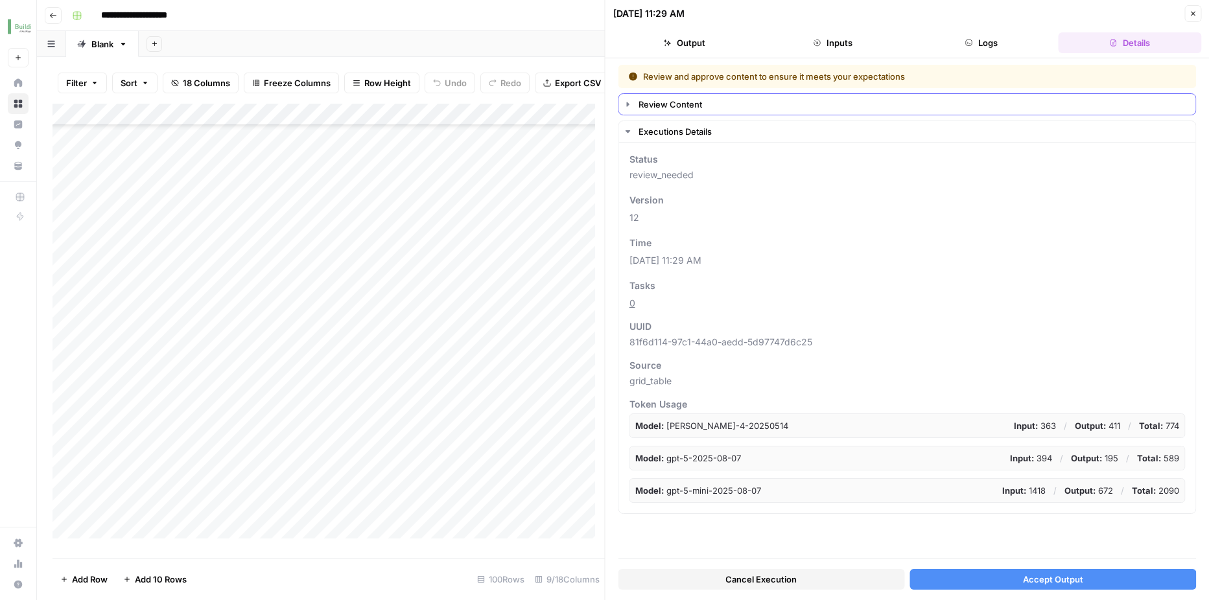
click at [628, 101] on icon "button" at bounding box center [628, 104] width 10 height 10
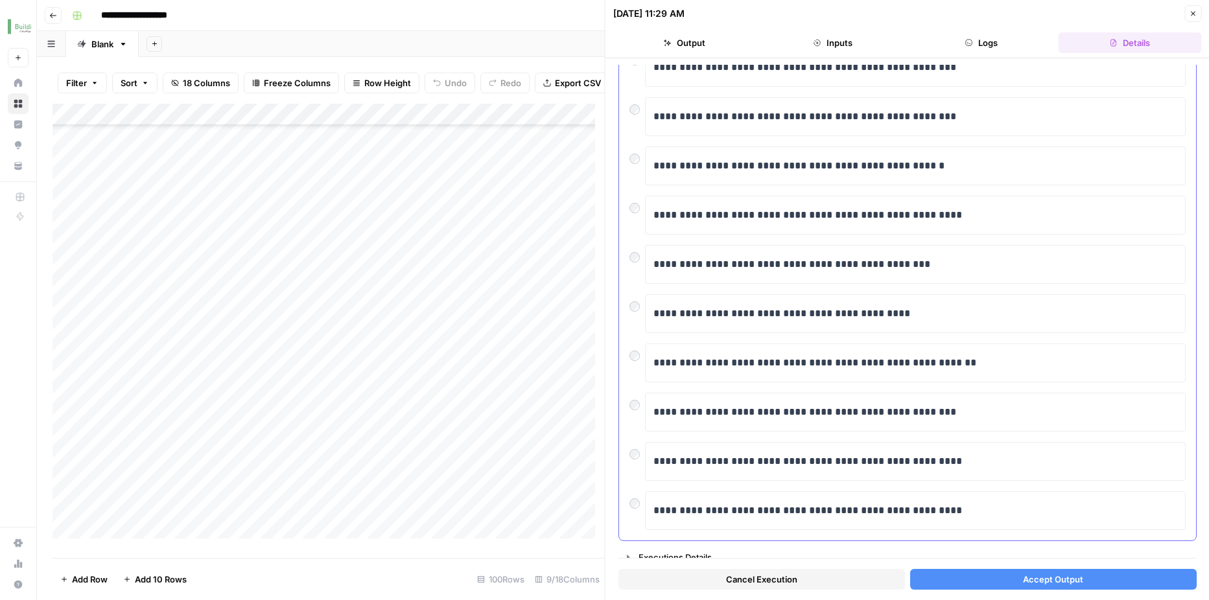
scroll to position [124, 0]
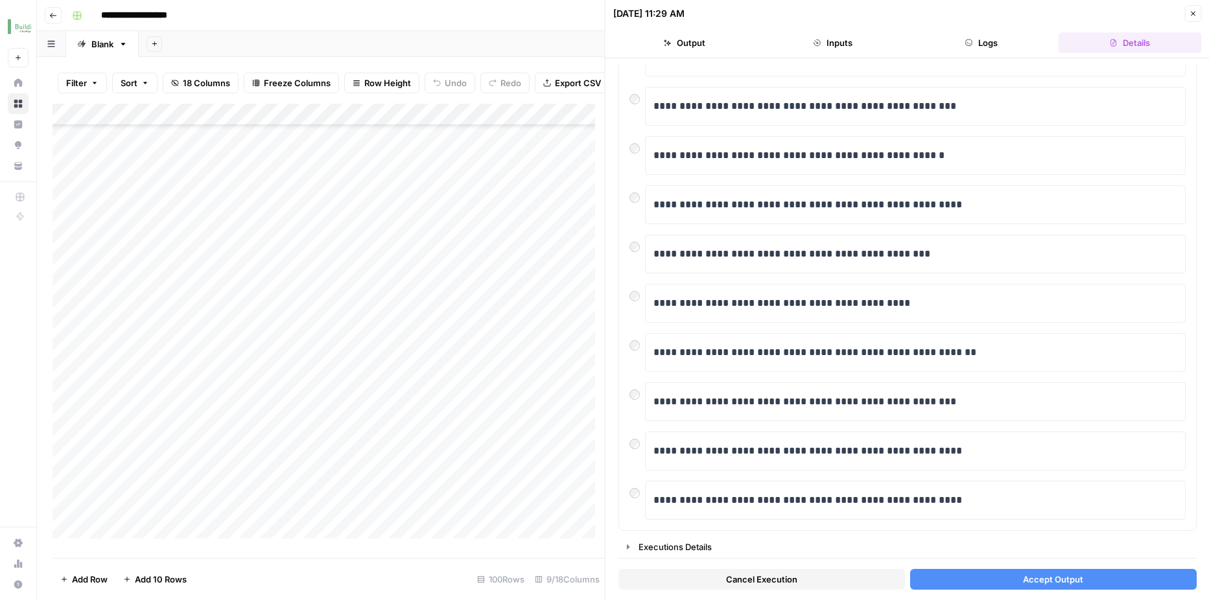
click at [1050, 580] on span "Accept Output" at bounding box center [1053, 579] width 60 height 13
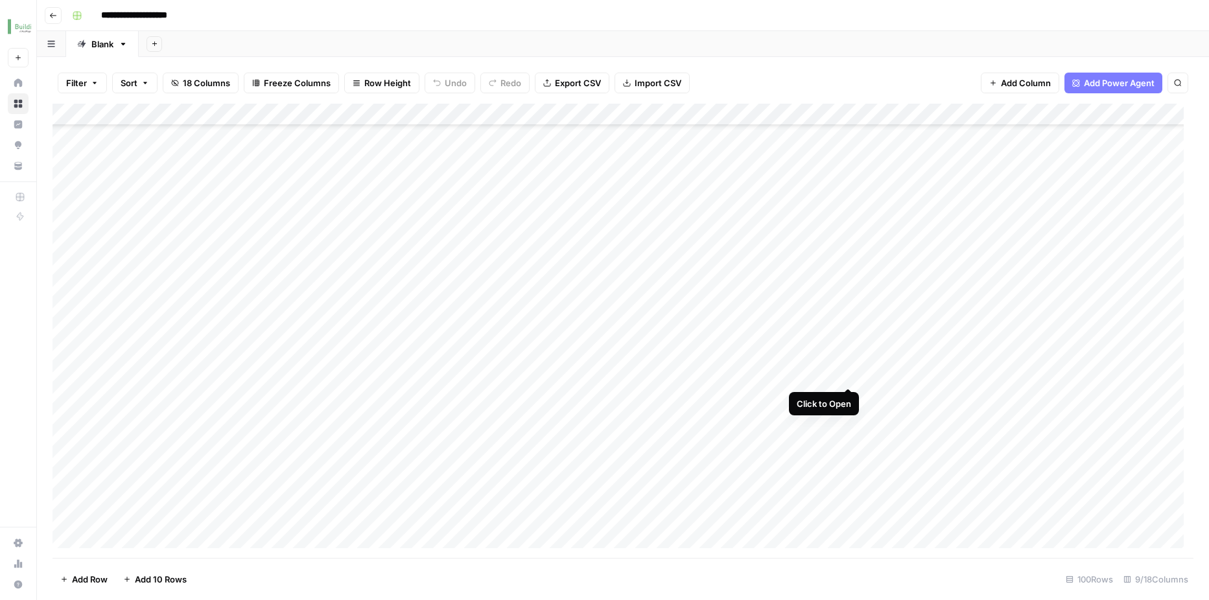
click at [847, 375] on div "Add Column" at bounding box center [623, 331] width 1141 height 455
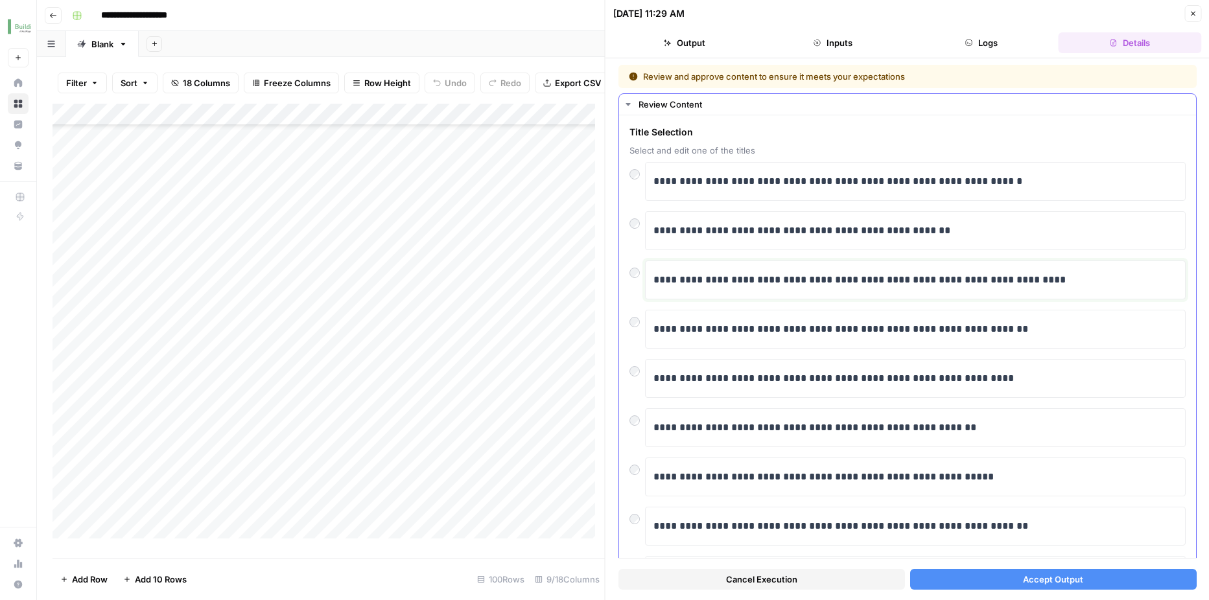
drag, startPoint x: 680, startPoint y: 290, endPoint x: 861, endPoint y: 224, distance: 192.6
click at [861, 224] on div "**********" at bounding box center [908, 403] width 556 height 482
click at [895, 219] on div "**********" at bounding box center [916, 230] width 524 height 27
click at [1026, 581] on span "Accept Output" at bounding box center [1053, 579] width 60 height 13
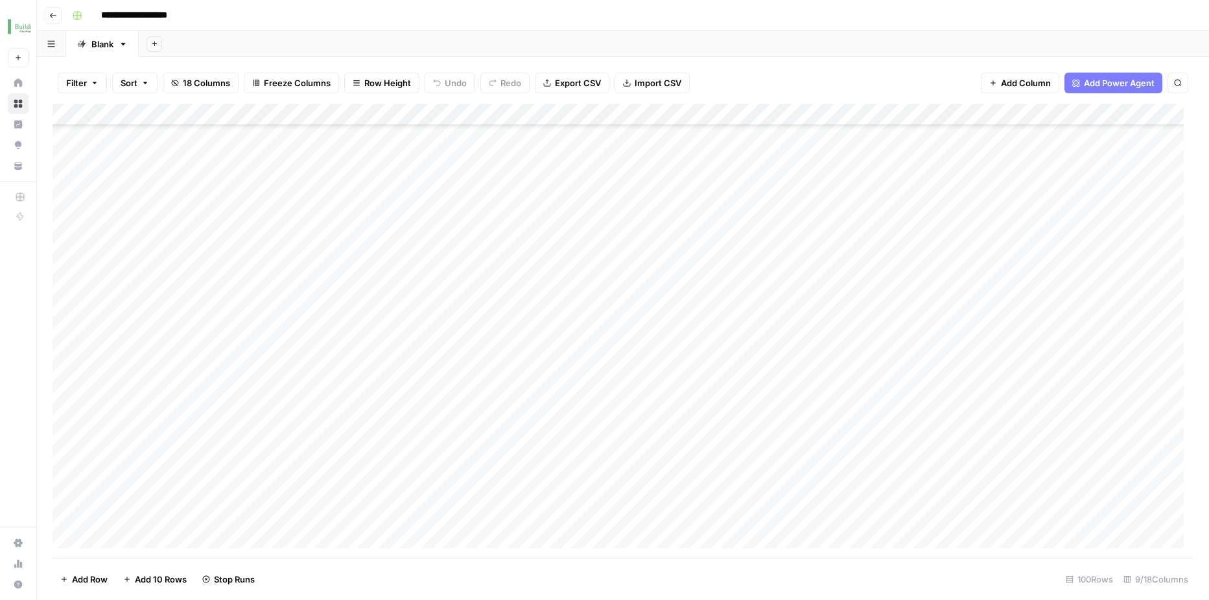
click at [734, 442] on div "Add Column" at bounding box center [623, 331] width 1141 height 455
click at [845, 438] on div "Add Column" at bounding box center [623, 331] width 1141 height 455
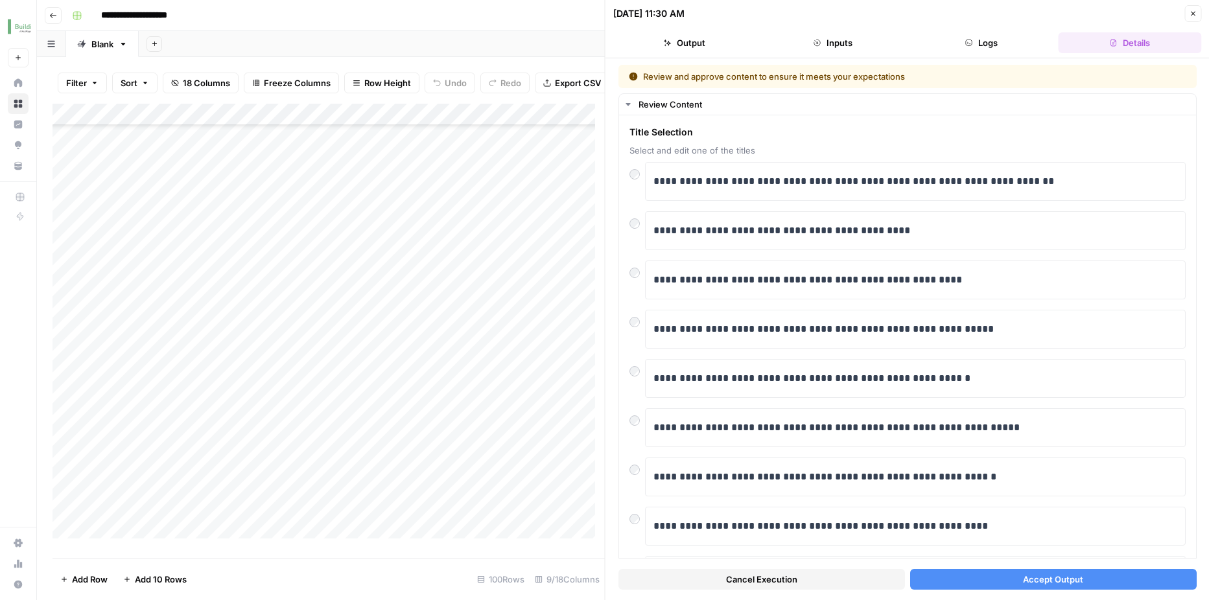
click at [1032, 583] on span "Accept Output" at bounding box center [1053, 579] width 60 height 13
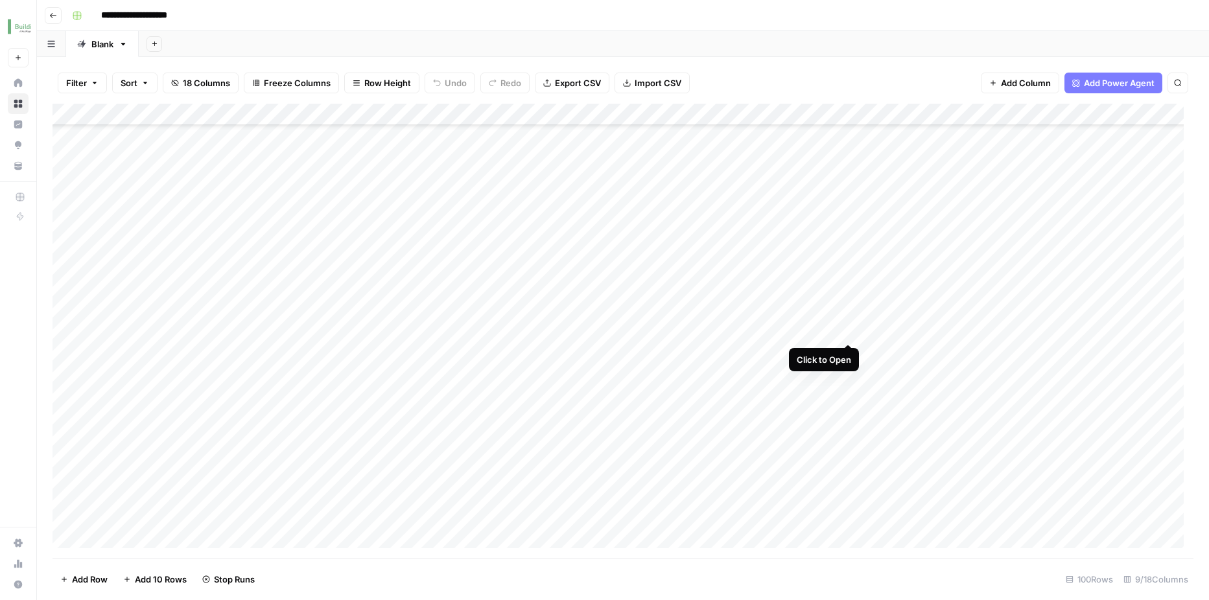
click at [849, 327] on div "Add Column" at bounding box center [623, 331] width 1141 height 455
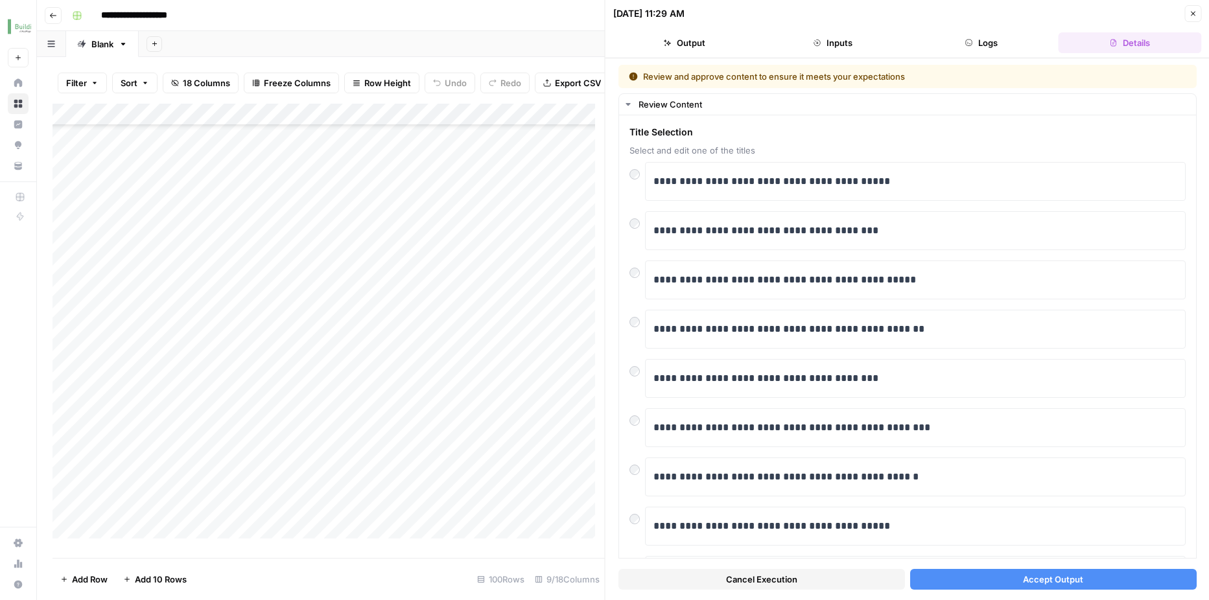
click at [1029, 587] on button "Accept Output" at bounding box center [1053, 579] width 287 height 21
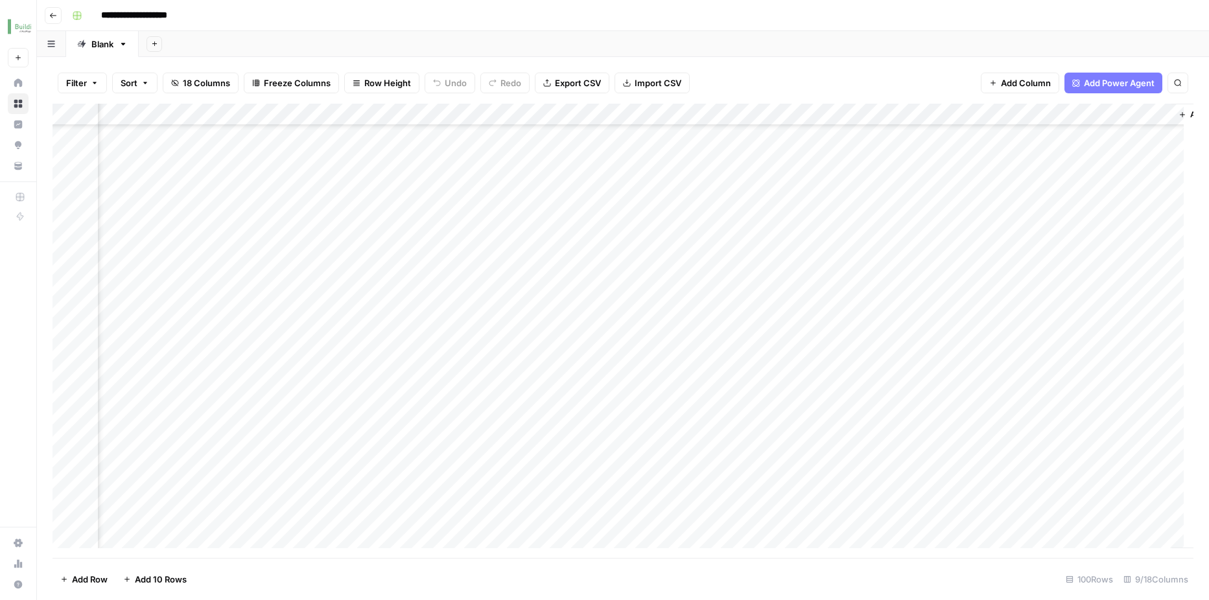
scroll to position [180, 385]
click at [582, 154] on div "Add Column" at bounding box center [623, 331] width 1141 height 455
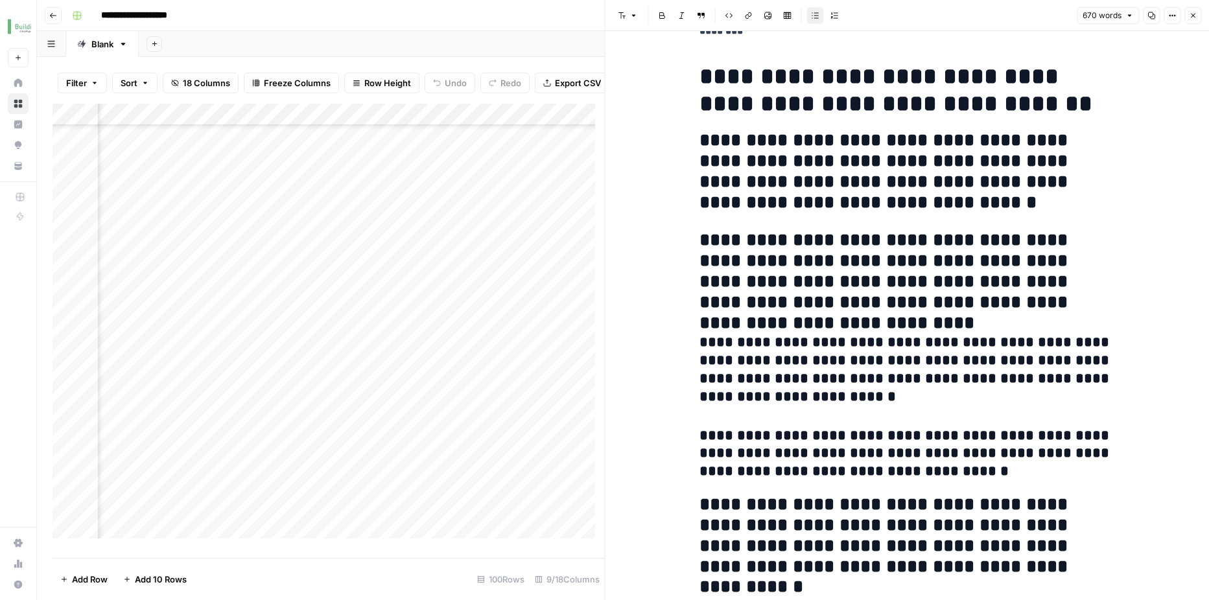
scroll to position [169, 0]
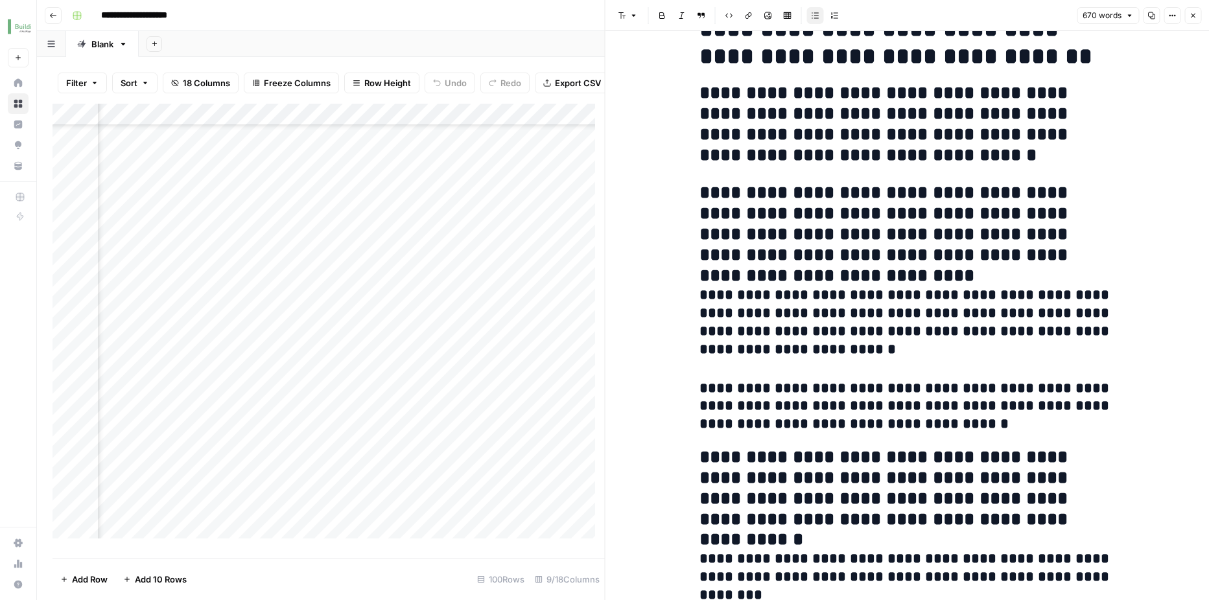
scroll to position [229, 0]
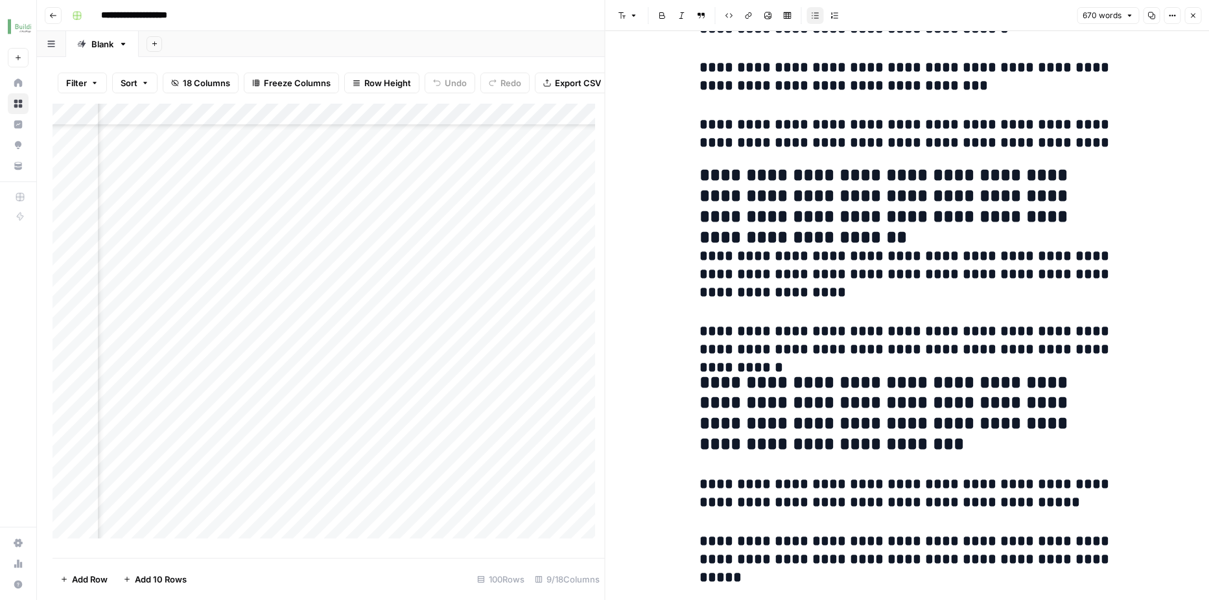
scroll to position [979, 0]
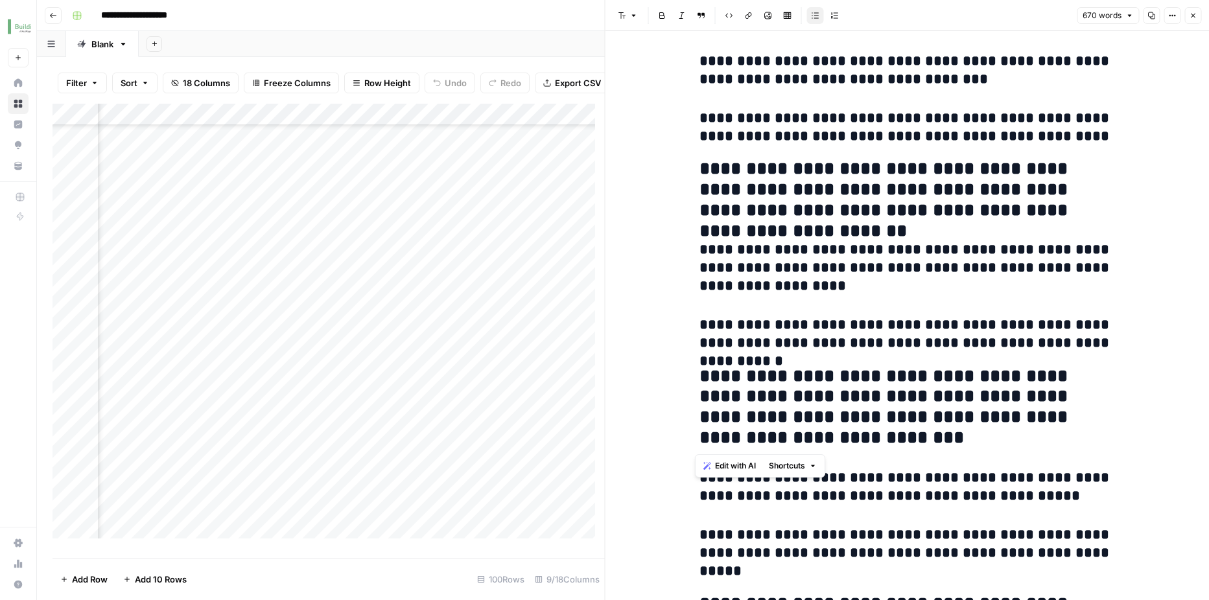
drag, startPoint x: 692, startPoint y: 373, endPoint x: 912, endPoint y: 446, distance: 231.5
click at [912, 446] on div "**********" at bounding box center [907, 596] width 431 height 3047
click at [670, 436] on div "**********" at bounding box center [908, 606] width 604 height 3109
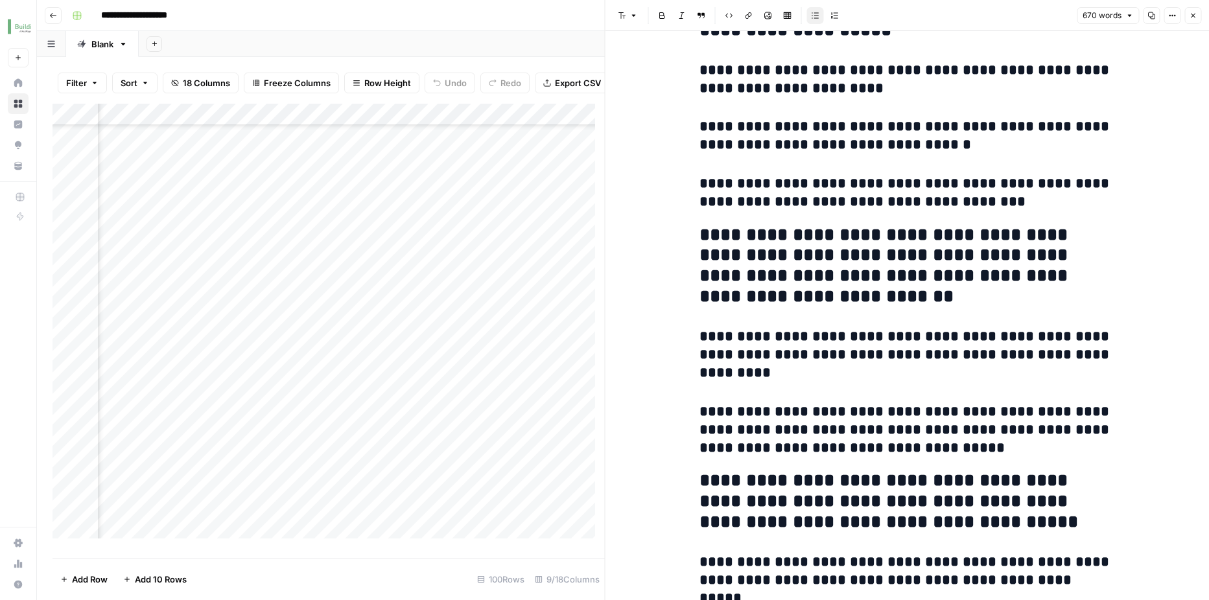
scroll to position [1616, 0]
click at [930, 418] on h3 "**********" at bounding box center [907, 430] width 415 height 54
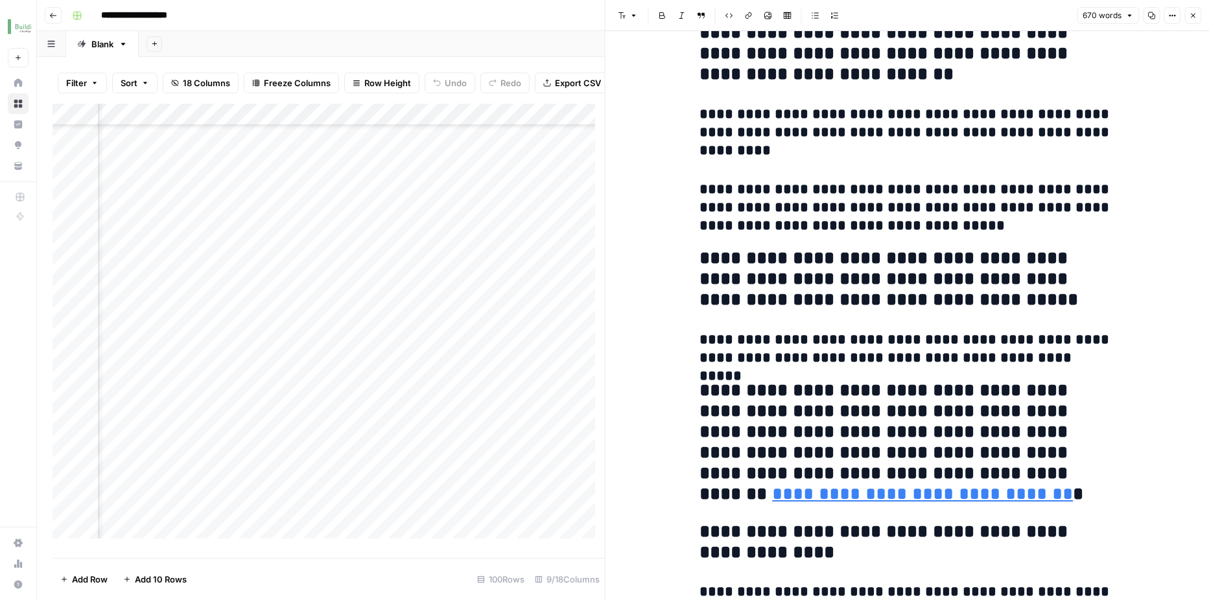
scroll to position [1837, 0]
click at [1196, 20] on button "Close" at bounding box center [1193, 15] width 17 height 17
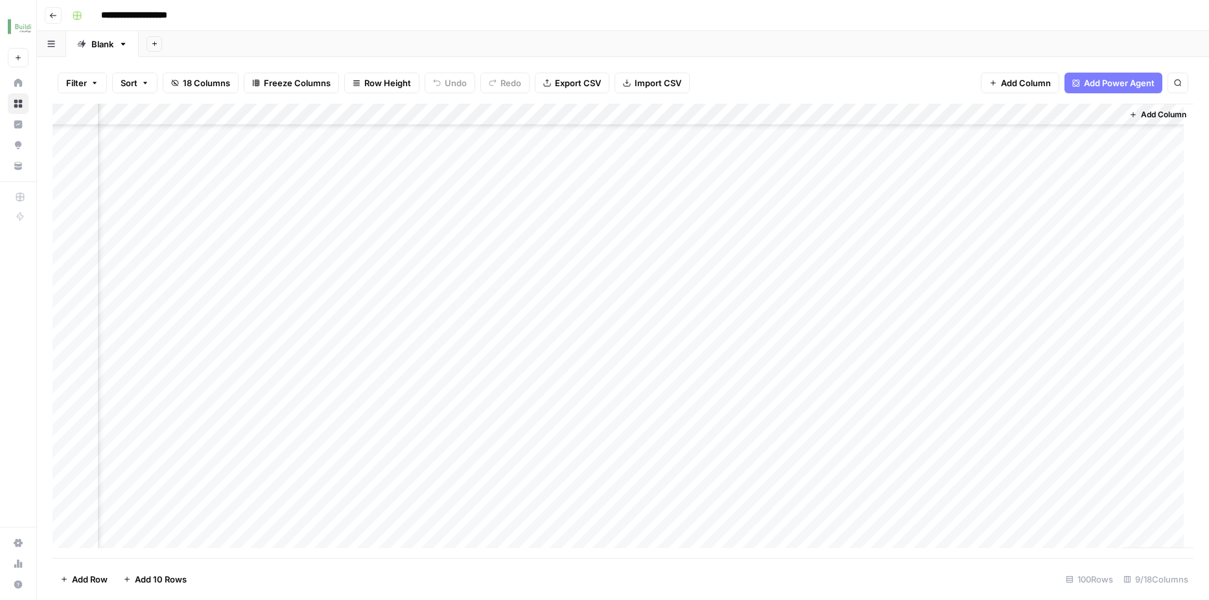
click at [681, 158] on div "Add Column" at bounding box center [623, 331] width 1141 height 455
click at [665, 333] on div "Add Column" at bounding box center [623, 331] width 1141 height 455
click at [667, 378] on div "Add Column" at bounding box center [623, 331] width 1141 height 455
click at [668, 443] on div "Add Column" at bounding box center [623, 331] width 1141 height 455
click at [722, 440] on div "Add Column" at bounding box center [623, 331] width 1141 height 455
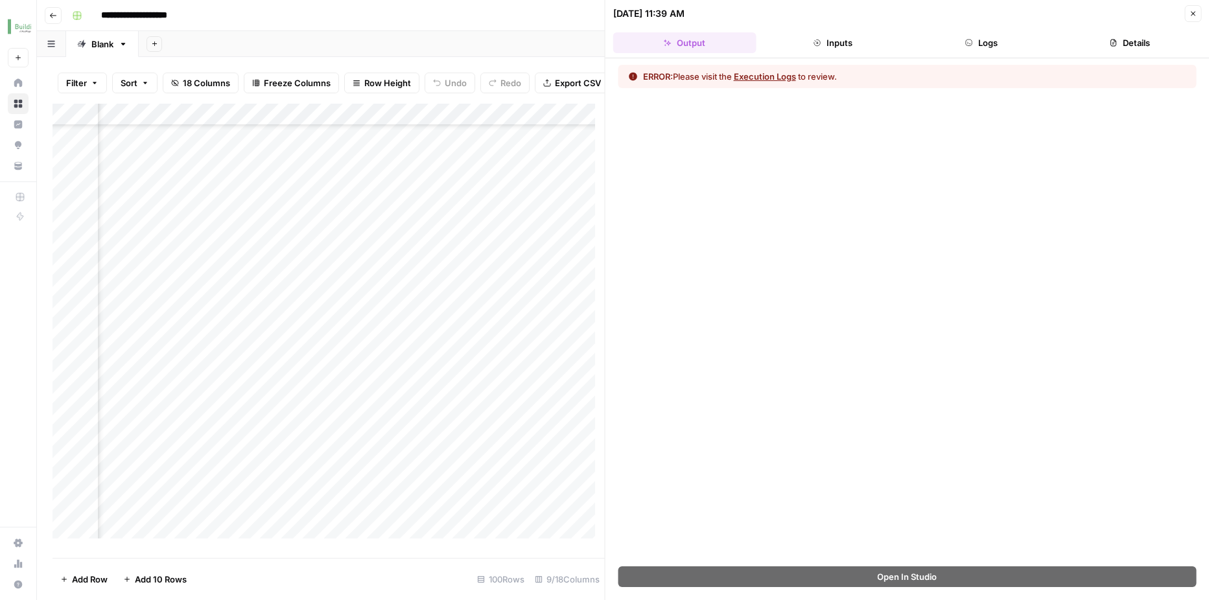
click at [766, 75] on button "Execution Logs" at bounding box center [765, 76] width 62 height 13
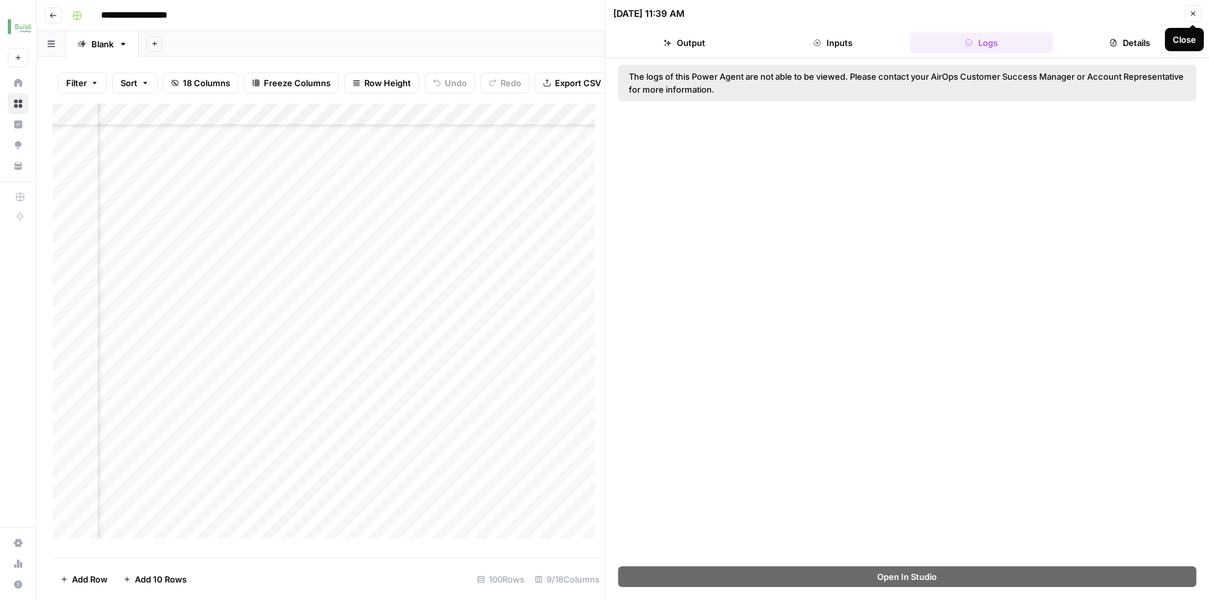
click at [1194, 21] on button "Close" at bounding box center [1193, 13] width 17 height 17
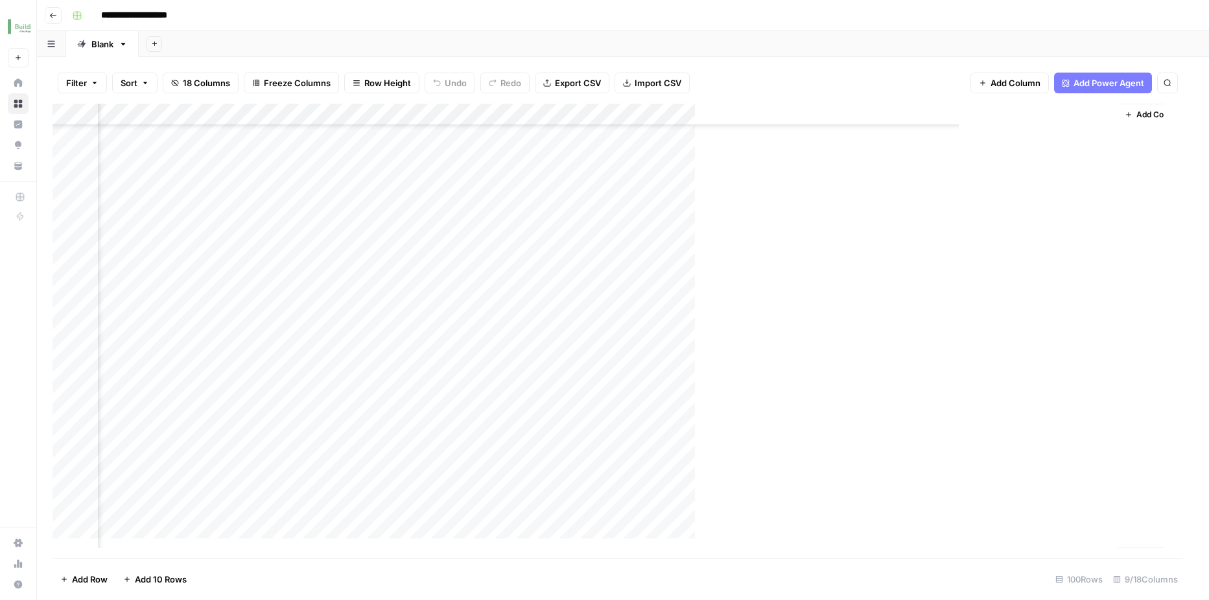
scroll to position [180, 372]
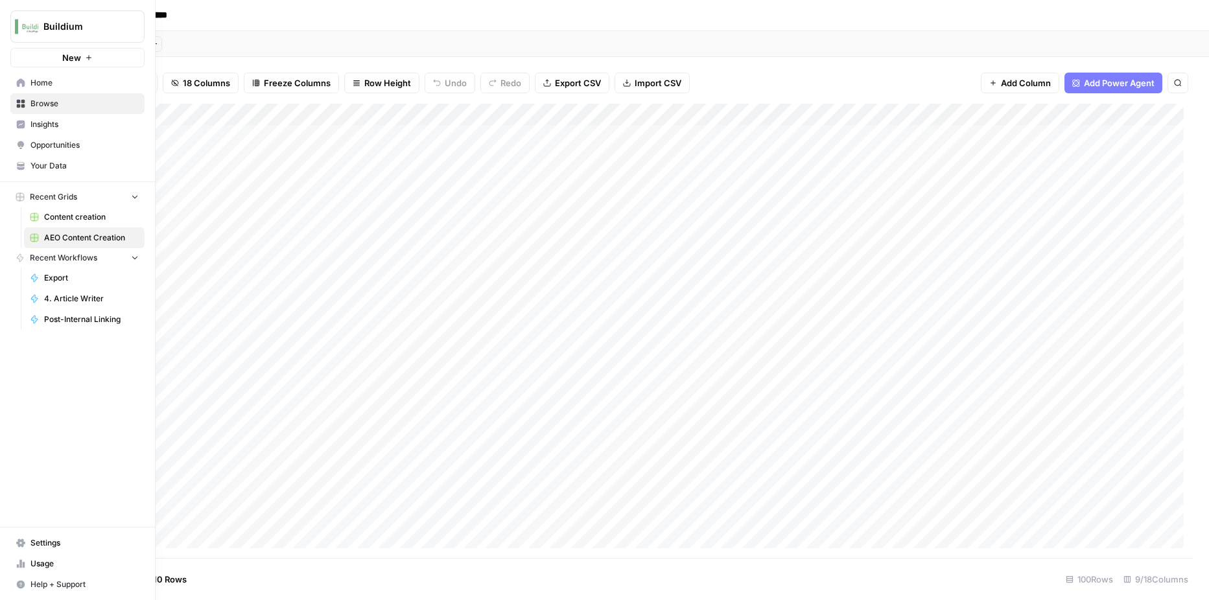
click at [26, 84] on link "Home" at bounding box center [77, 83] width 134 height 21
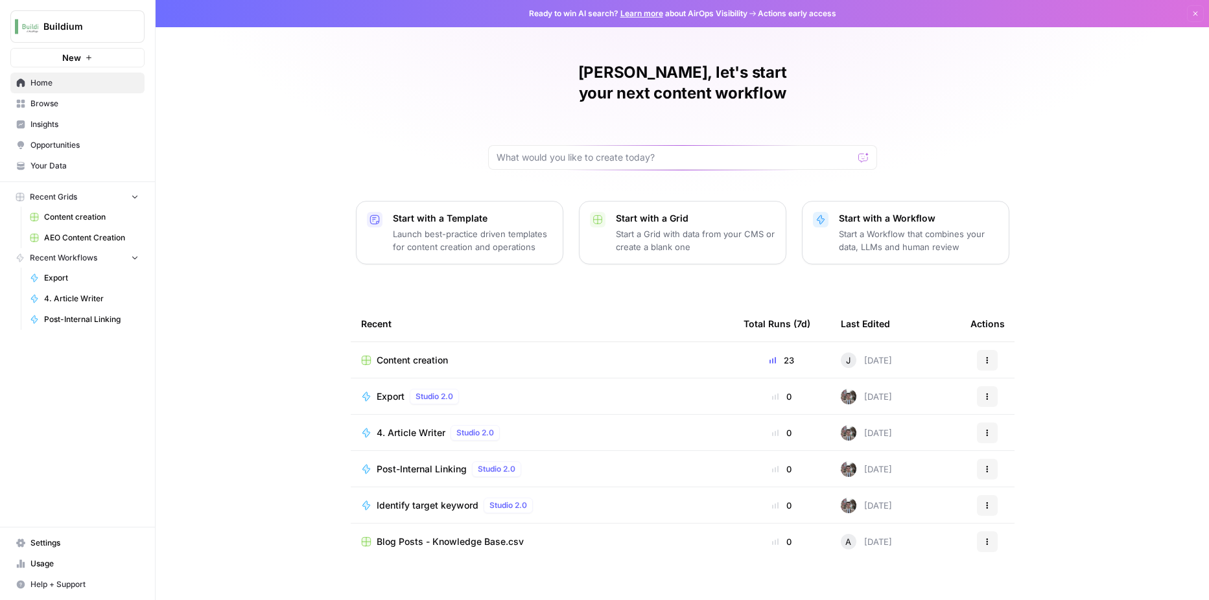
click at [47, 139] on span "Opportunities" at bounding box center [84, 145] width 108 height 12
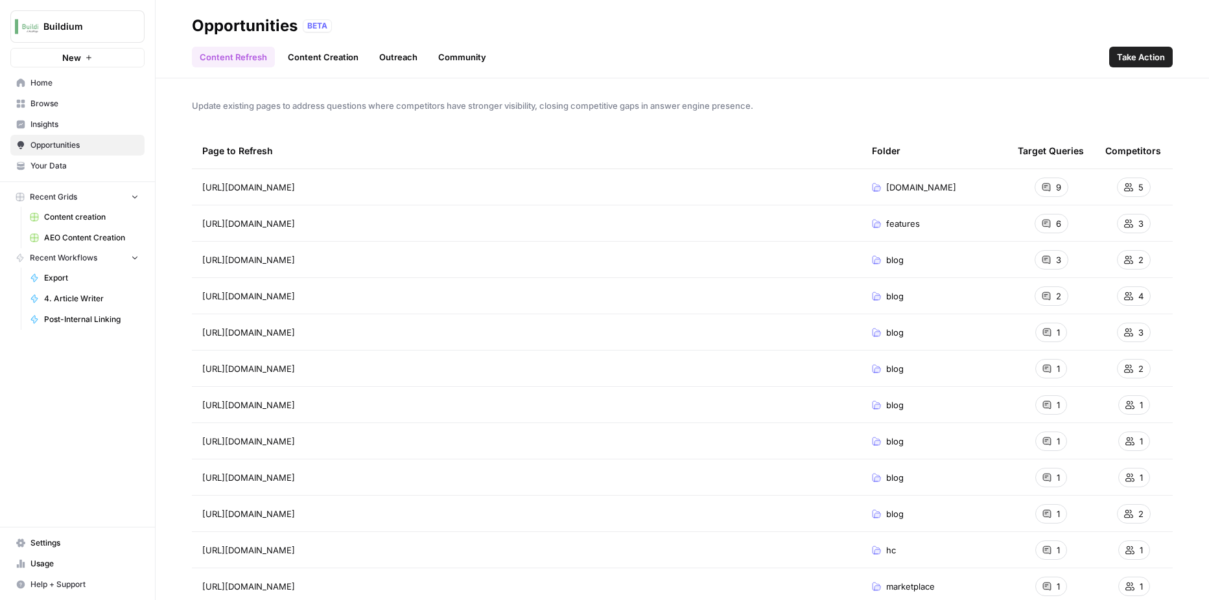
click at [411, 60] on link "Outreach" at bounding box center [399, 57] width 54 height 21
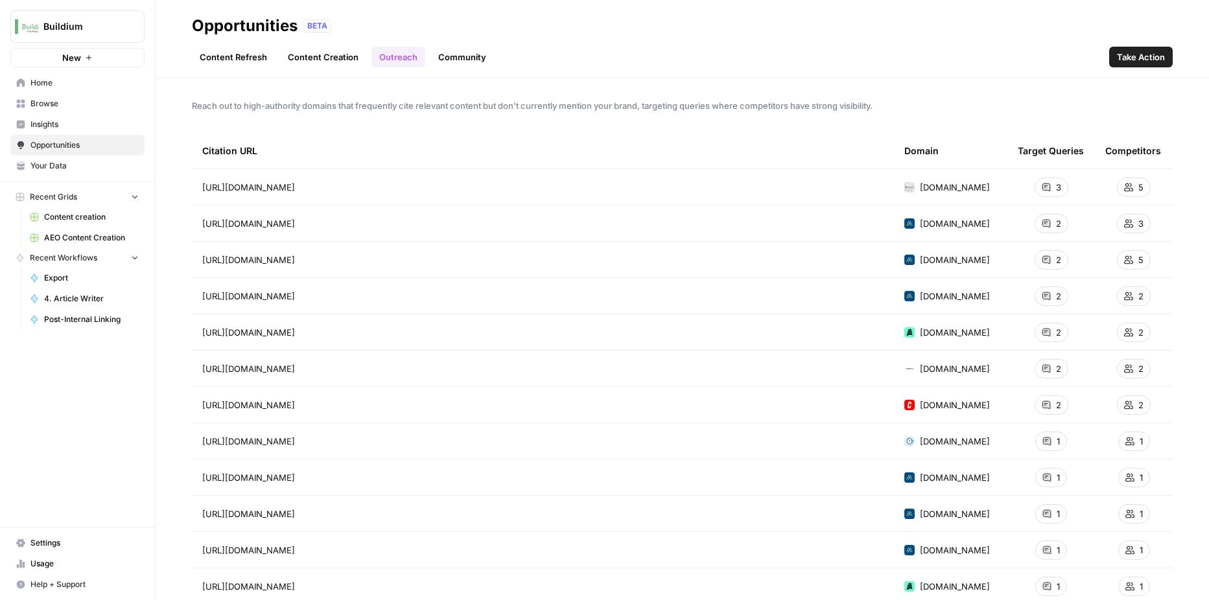
click at [480, 64] on link "Community" at bounding box center [463, 57] width 64 height 21
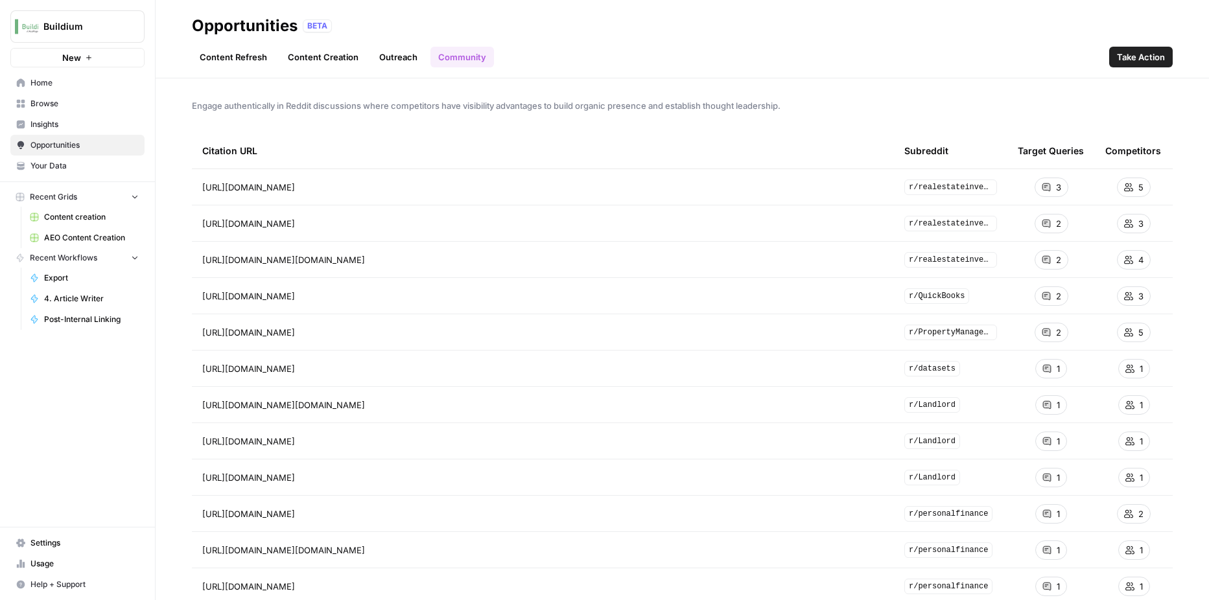
click at [327, 62] on link "Content Creation" at bounding box center [323, 57] width 86 height 21
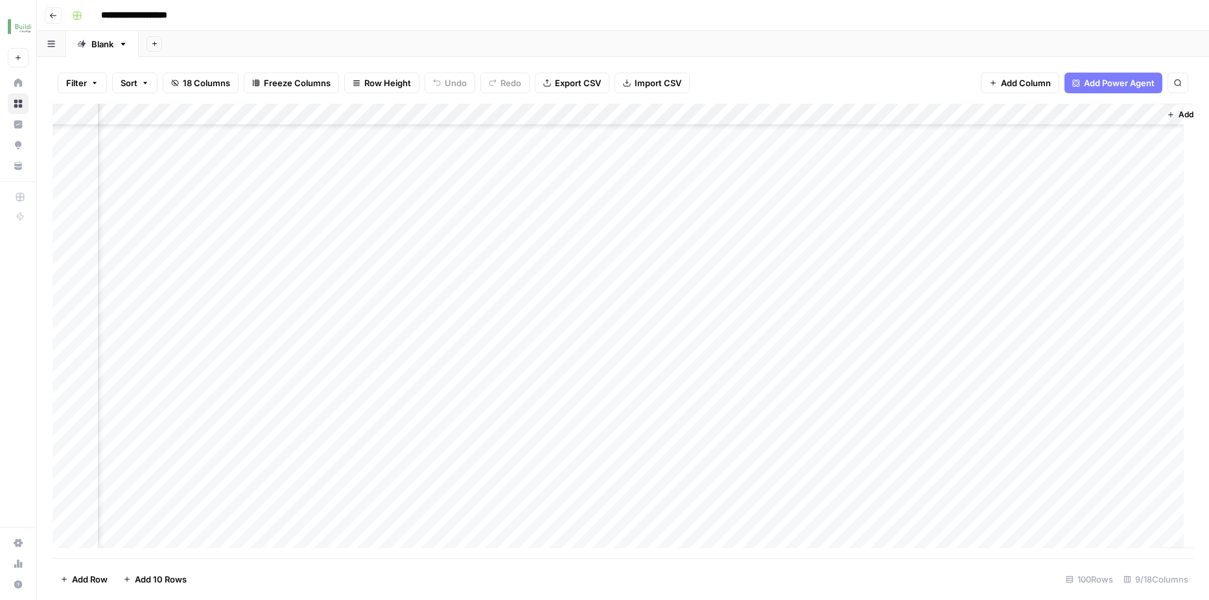
scroll to position [180, 340]
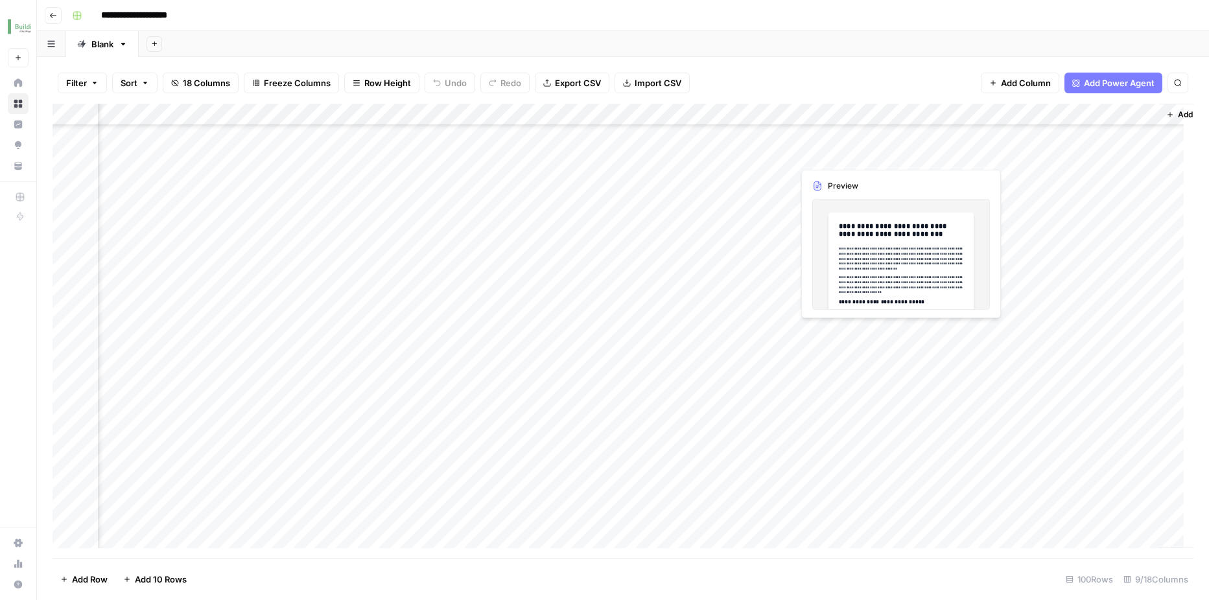
click at [825, 156] on div "Add Column" at bounding box center [623, 331] width 1141 height 455
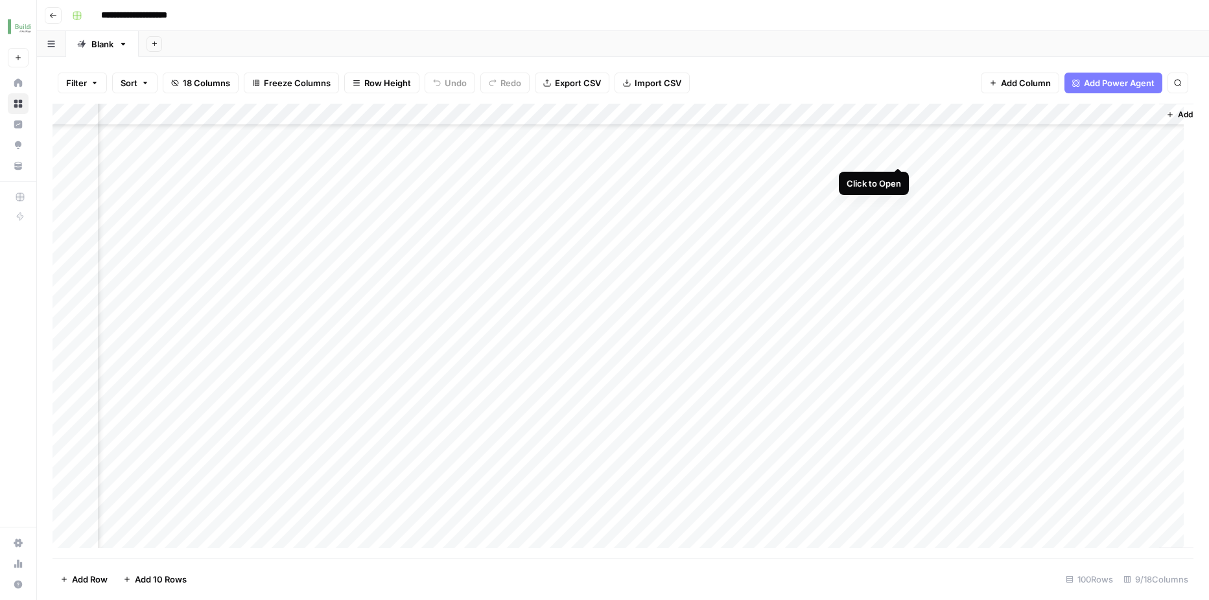
click at [895, 154] on div "Add Column" at bounding box center [623, 331] width 1141 height 455
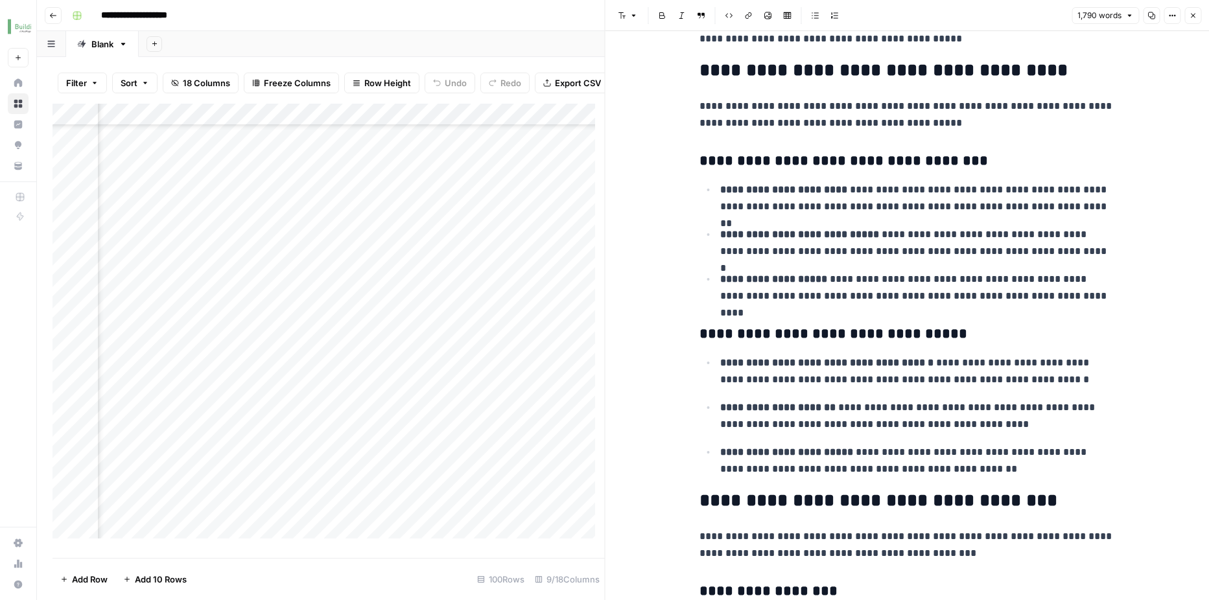
scroll to position [1224, 0]
click at [1190, 19] on icon "button" at bounding box center [1193, 16] width 8 height 8
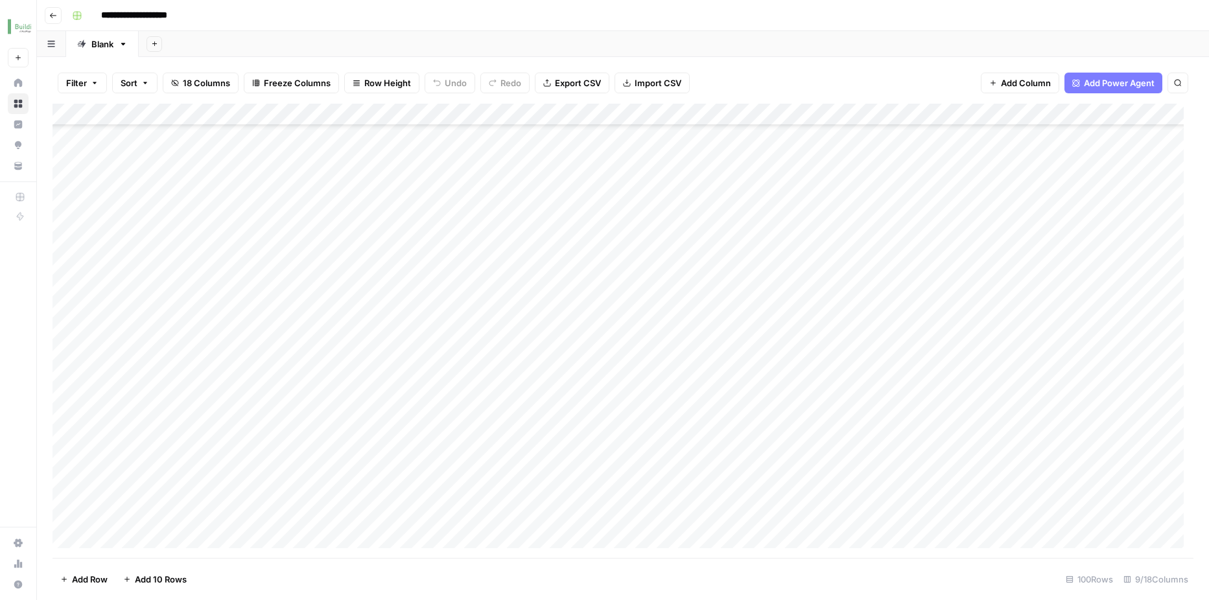
scroll to position [716, 0]
